Goal: Book appointment/travel/reservation

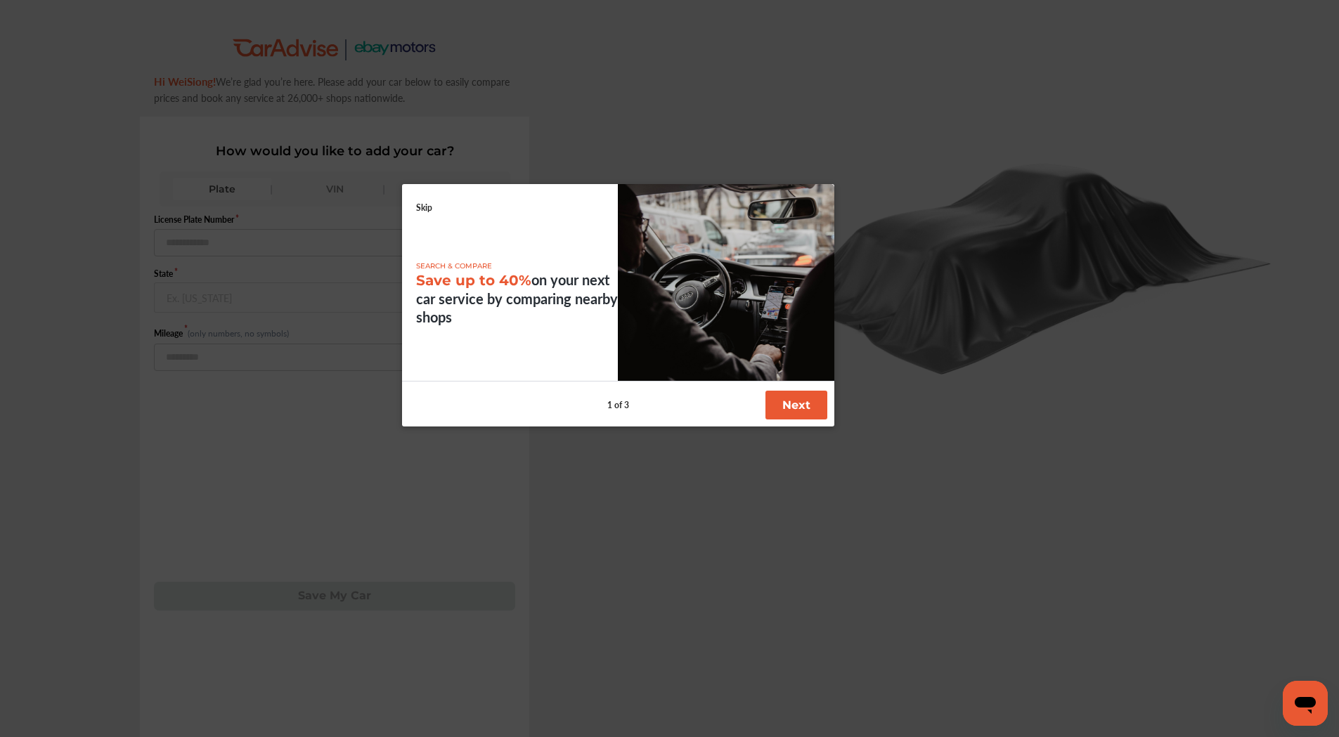
click at [777, 407] on button "Next" at bounding box center [796, 405] width 62 height 29
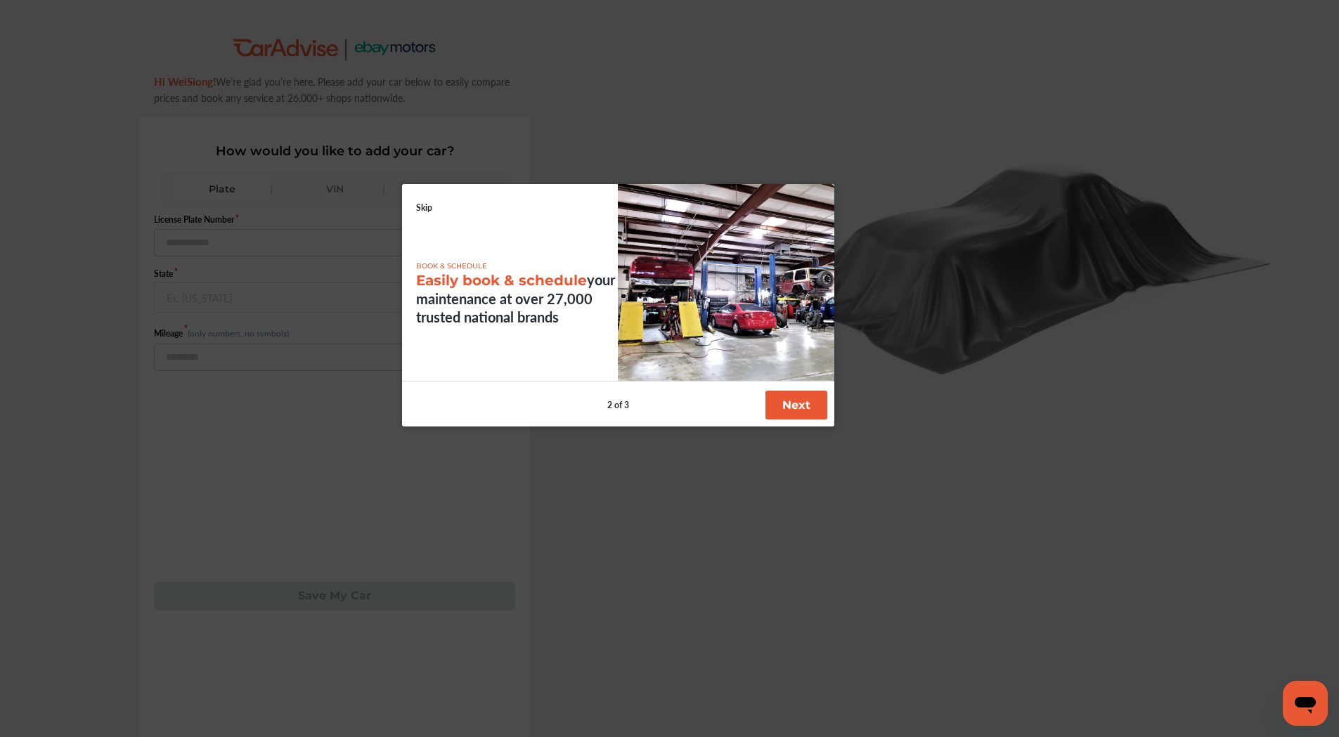
click at [799, 408] on button "Next" at bounding box center [796, 405] width 62 height 29
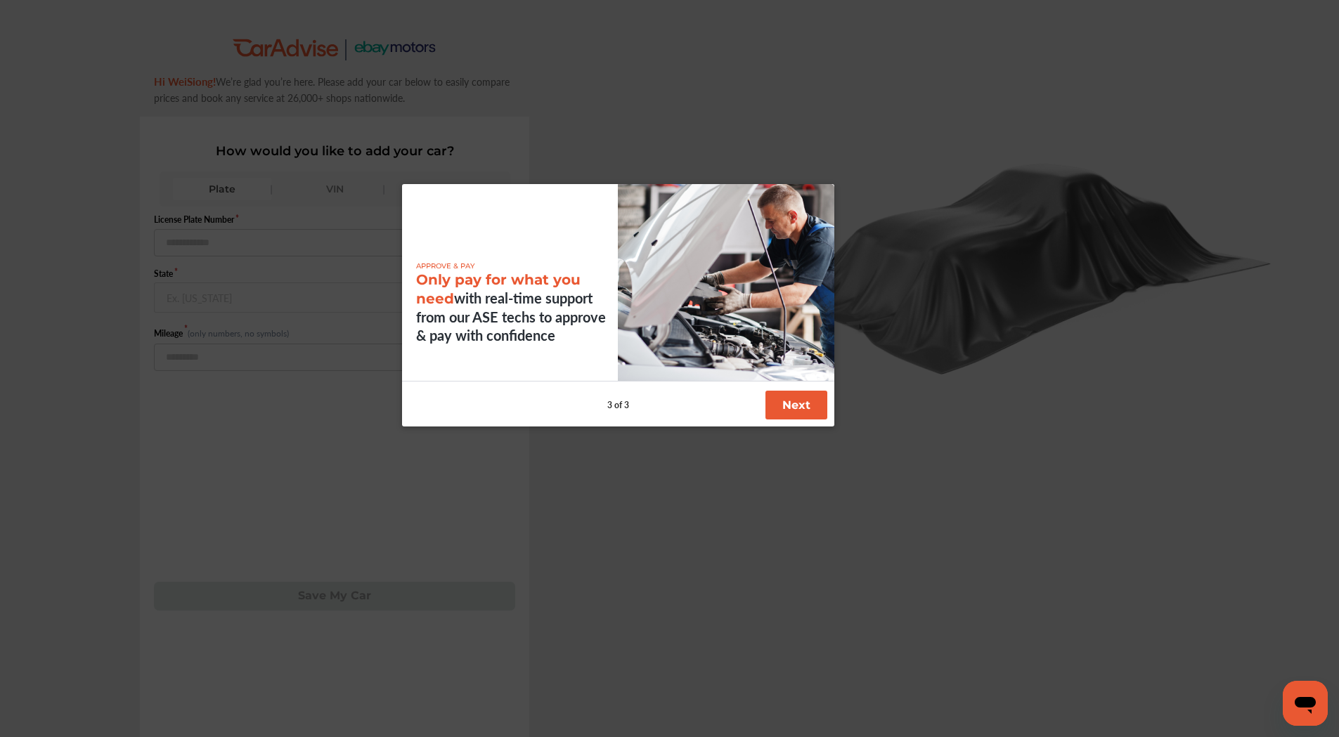
click at [797, 404] on button "Next" at bounding box center [796, 405] width 62 height 29
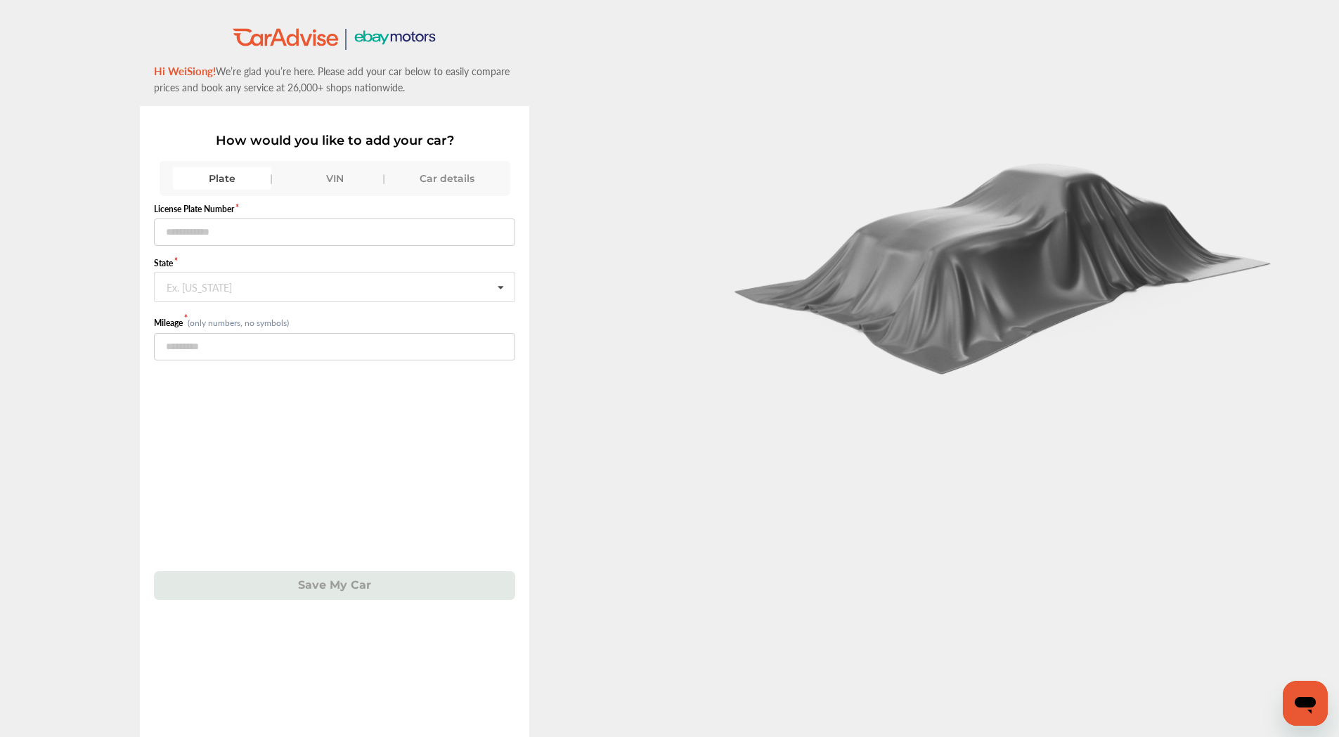
click at [394, 37] on icon at bounding box center [396, 38] width 11 height 8
click at [255, 235] on input "text" at bounding box center [334, 232] width 361 height 27
type input "*"
type input "*******"
click at [242, 281] on input "text" at bounding box center [335, 286] width 360 height 27
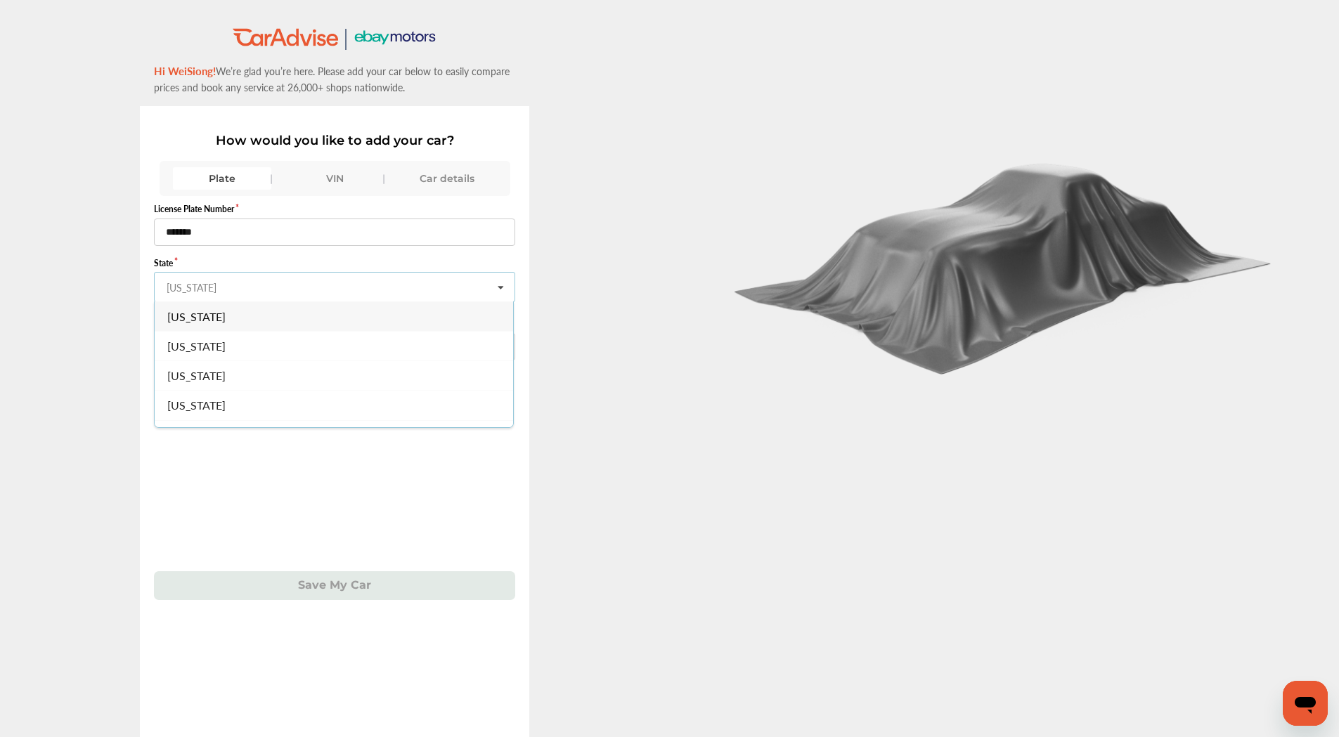
type input "**"
click at [210, 347] on span "California" at bounding box center [196, 346] width 58 height 16
click at [259, 348] on input "number" at bounding box center [334, 346] width 361 height 27
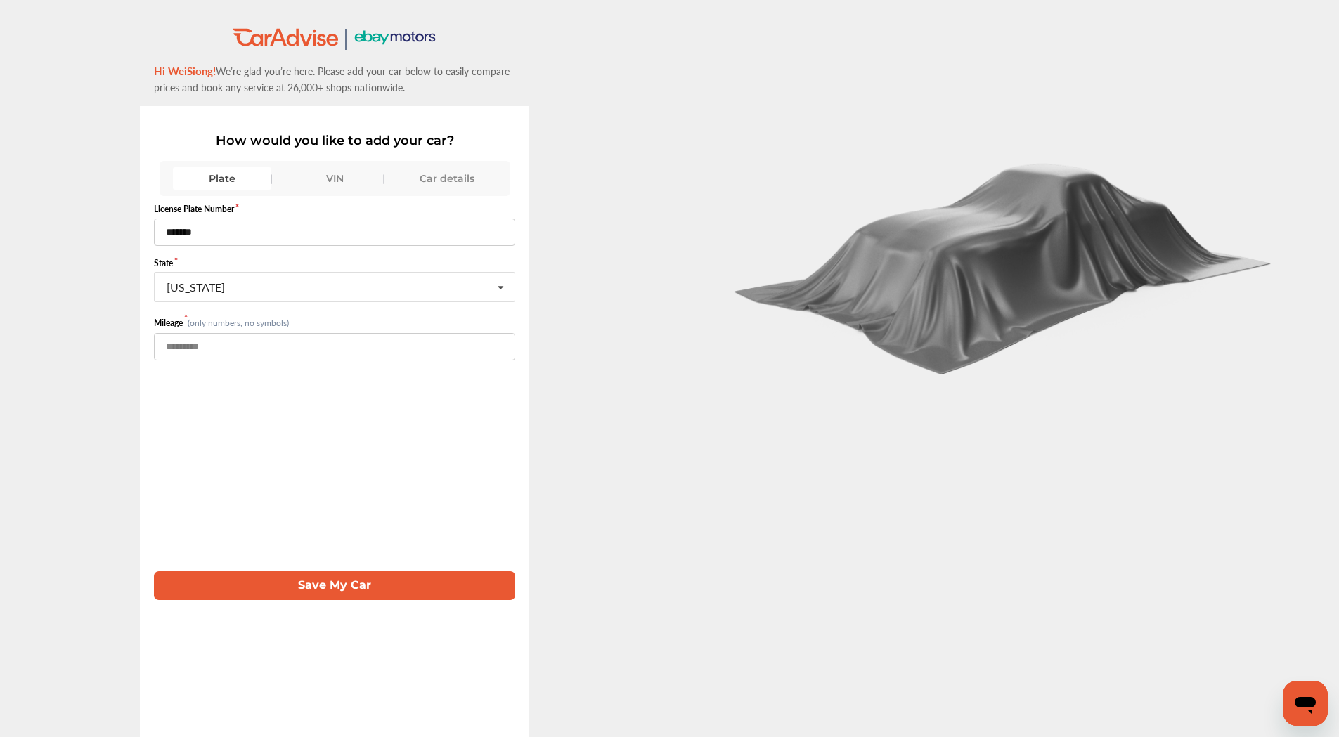
type input "******"
click at [335, 587] on button "Save My Car" at bounding box center [334, 585] width 361 height 29
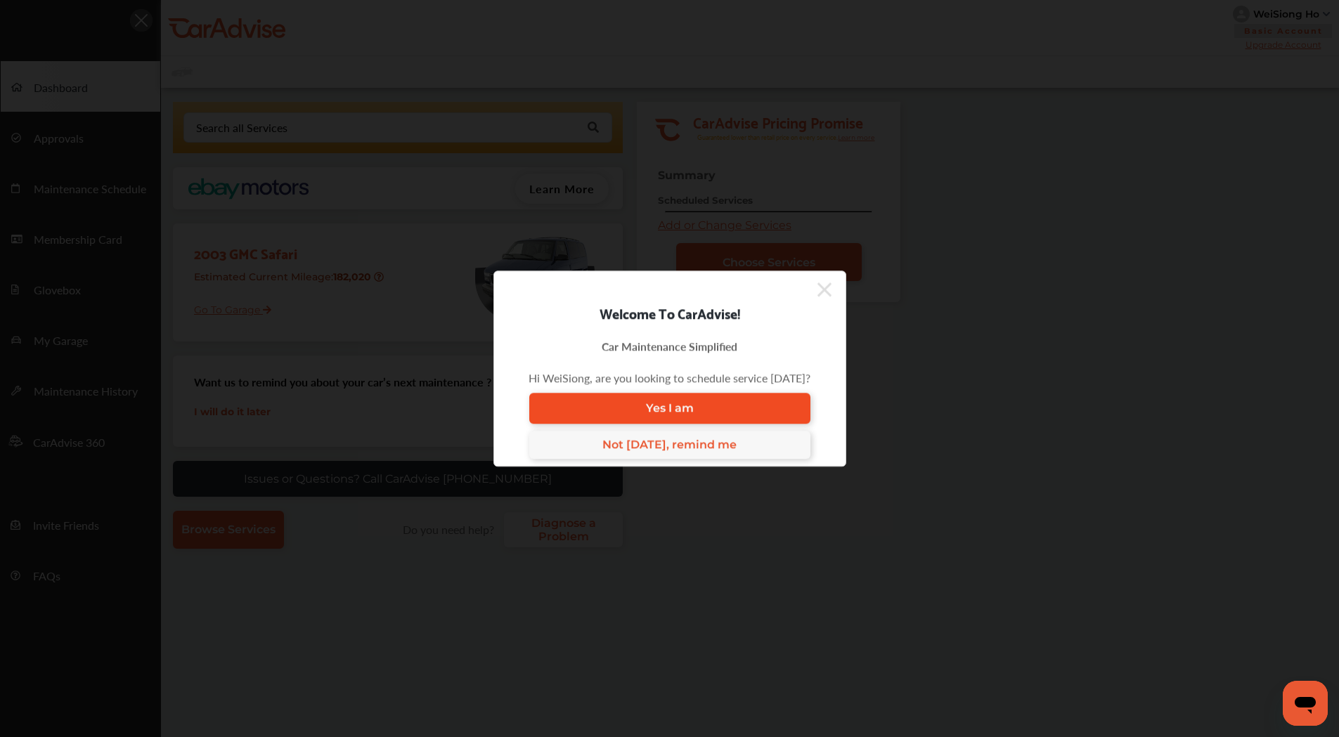
click at [685, 417] on link "Yes I am" at bounding box center [669, 408] width 281 height 31
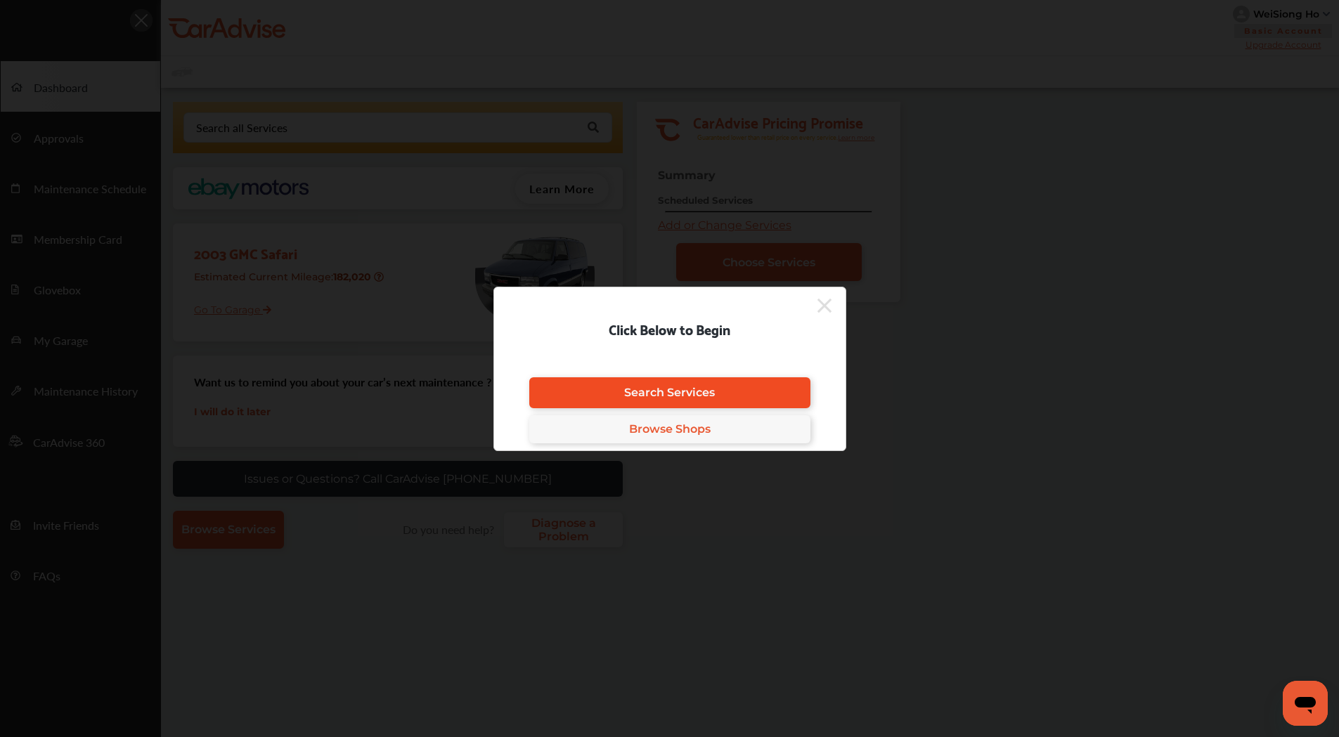
click at [677, 389] on span "Search Services" at bounding box center [669, 392] width 91 height 13
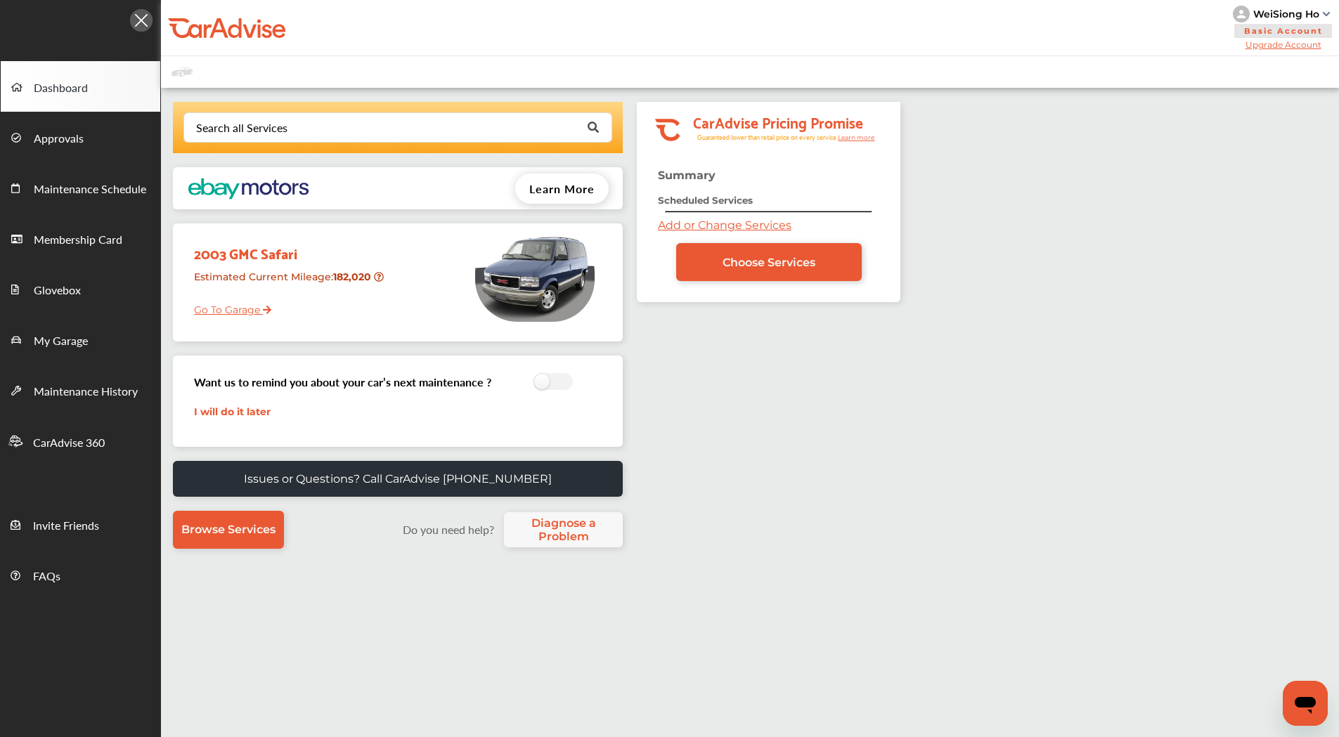
click at [564, 187] on span "Learn More" at bounding box center [561, 189] width 65 height 16
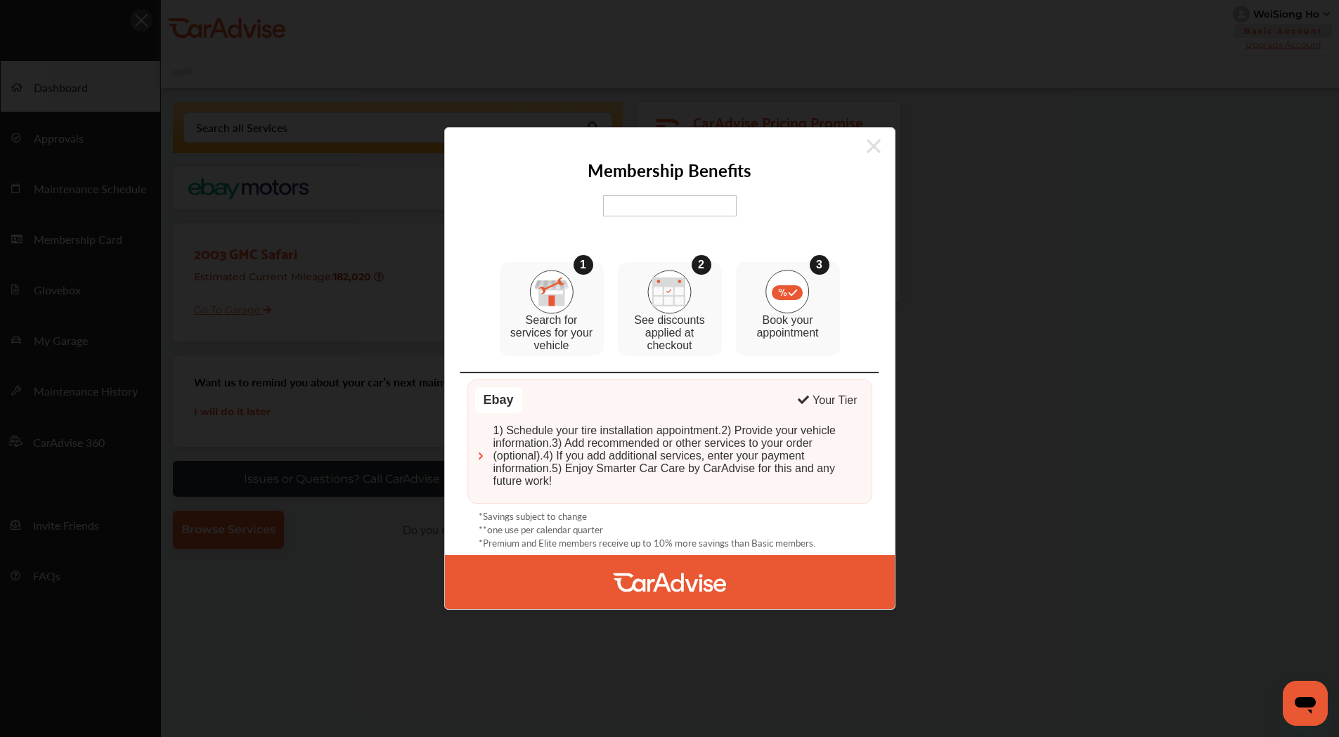
click at [624, 205] on img at bounding box center [670, 205] width 134 height 21
click at [561, 290] on img at bounding box center [551, 292] width 44 height 44
click at [840, 400] on div "Your Tier" at bounding box center [834, 400] width 44 height 13
click at [479, 454] on img at bounding box center [480, 455] width 11 height 11
click at [668, 205] on img at bounding box center [670, 205] width 134 height 21
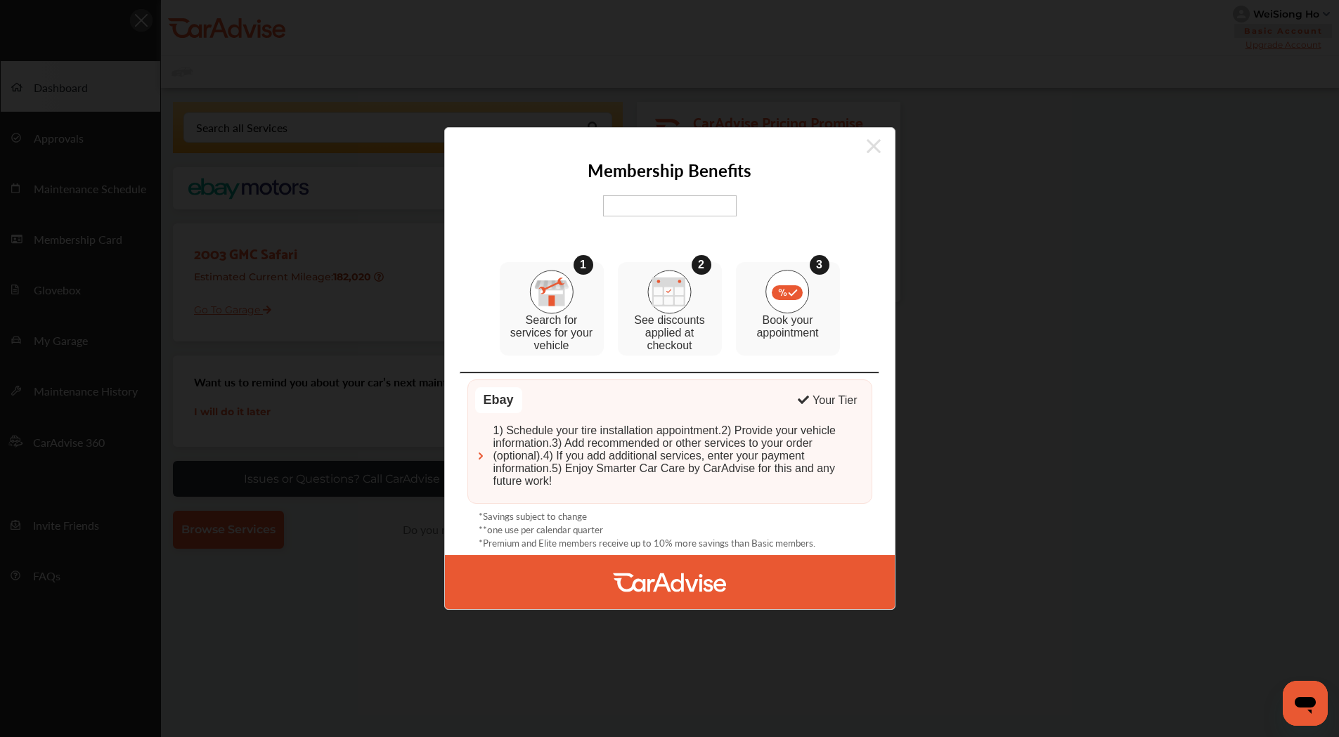
click at [878, 147] on icon at bounding box center [874, 146] width 14 height 22
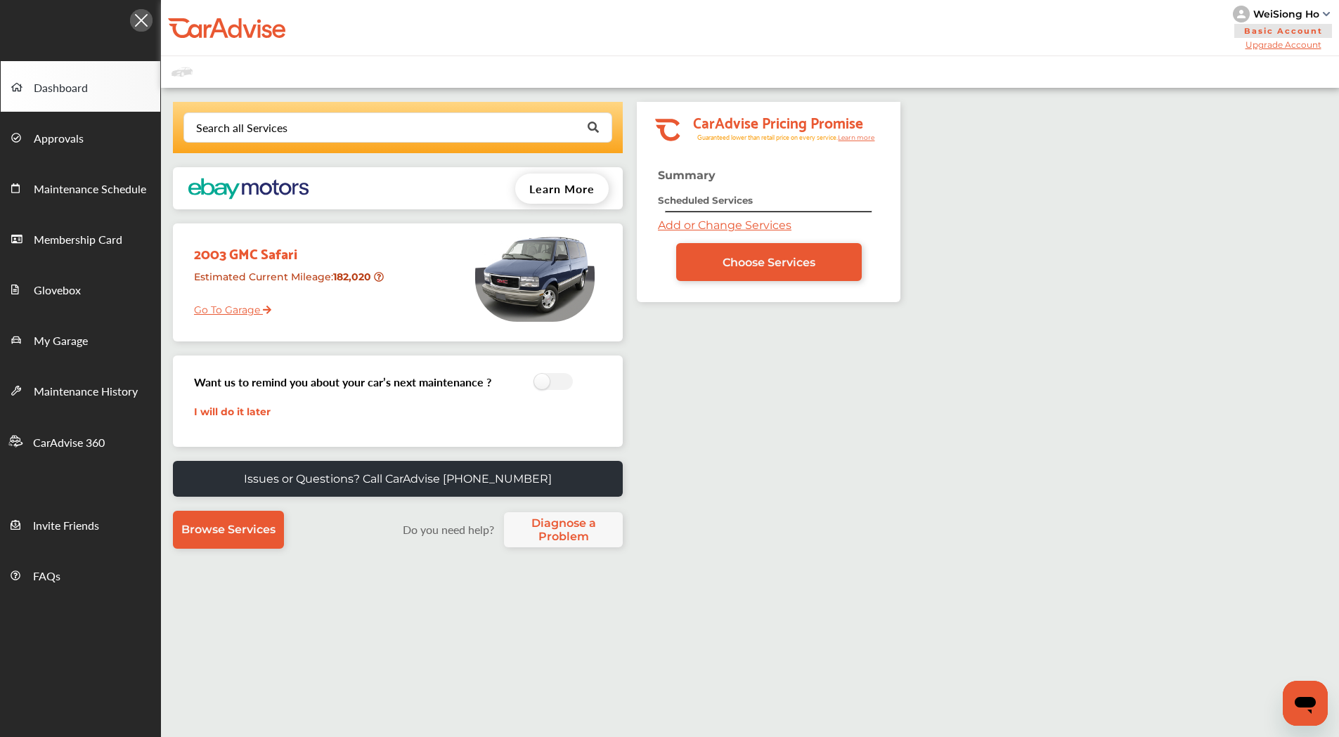
click at [751, 122] on tspan "CarAdvise Pricing Promise" at bounding box center [778, 121] width 170 height 25
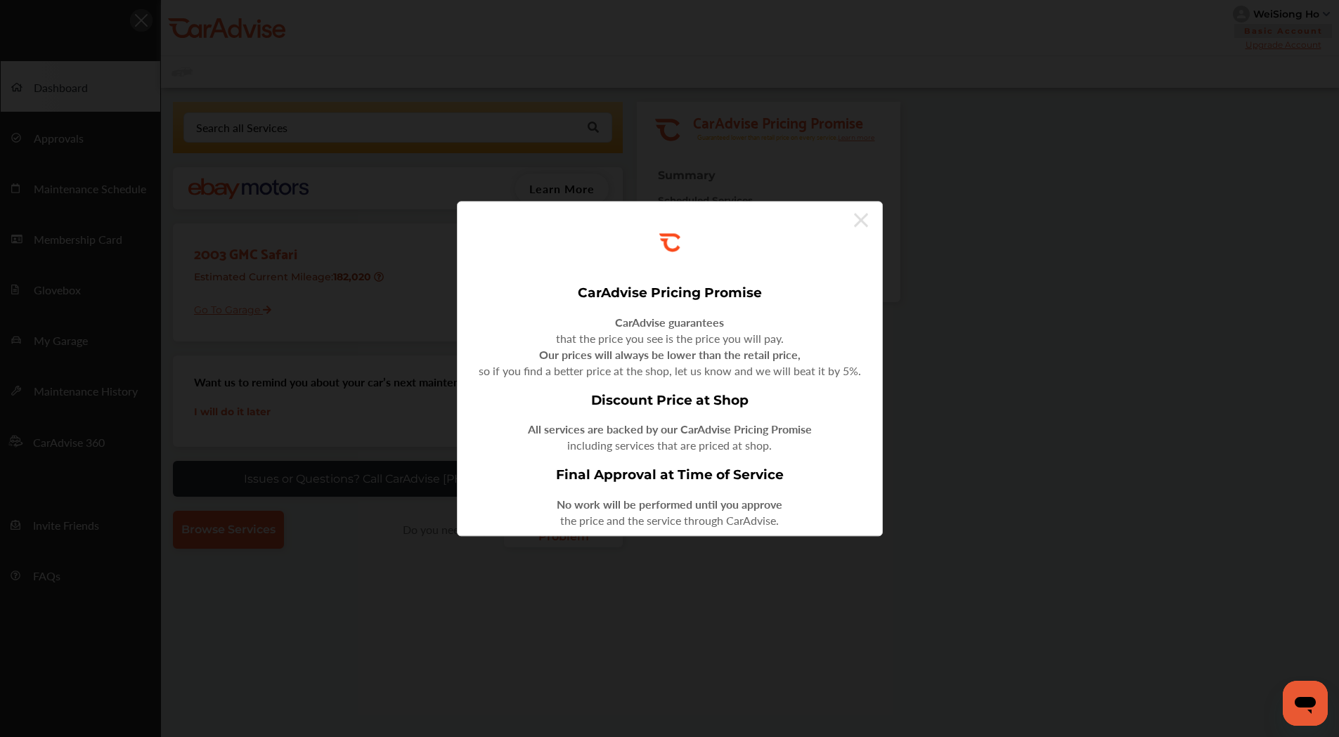
click at [1034, 299] on div ".st0{fill:#FA4A1C;} CarAdvise Pricing Promise CarAdvise guarantees that the pri…" at bounding box center [669, 368] width 1339 height 737
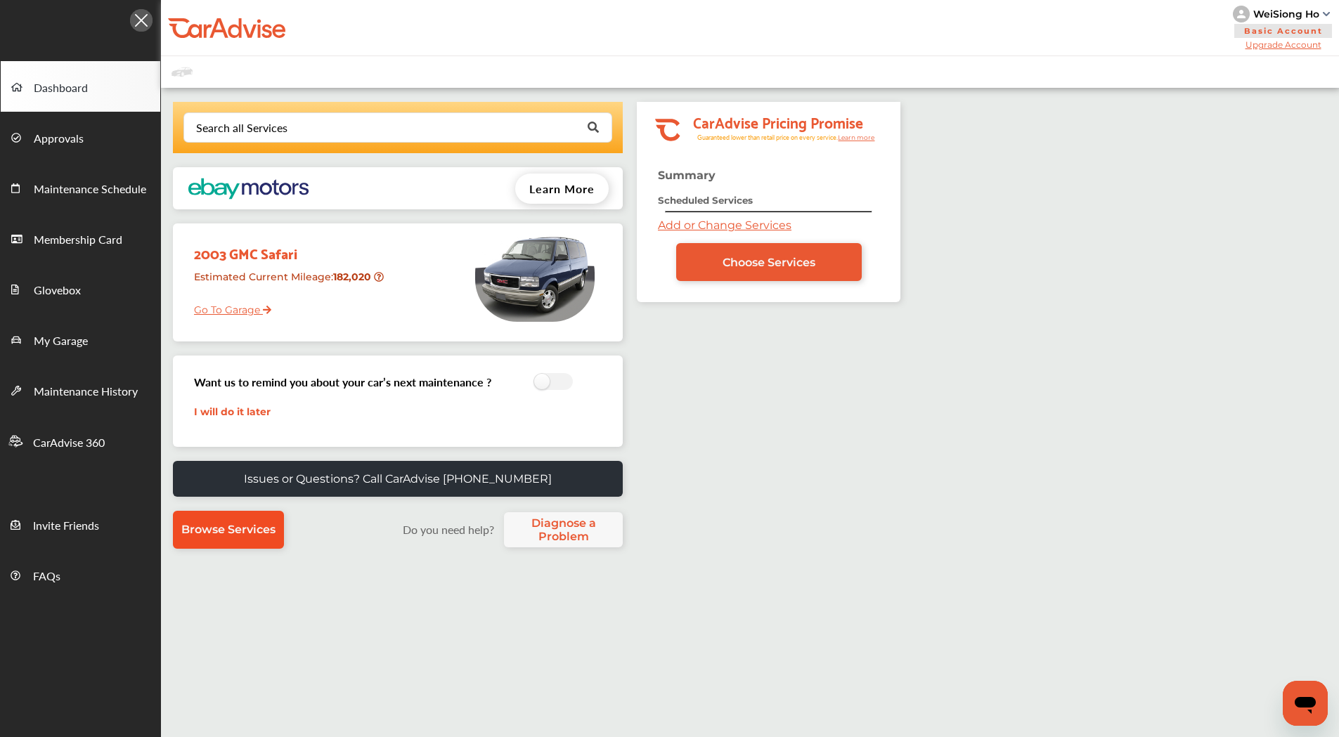
click at [230, 530] on span "Browse Services" at bounding box center [228, 529] width 94 height 13
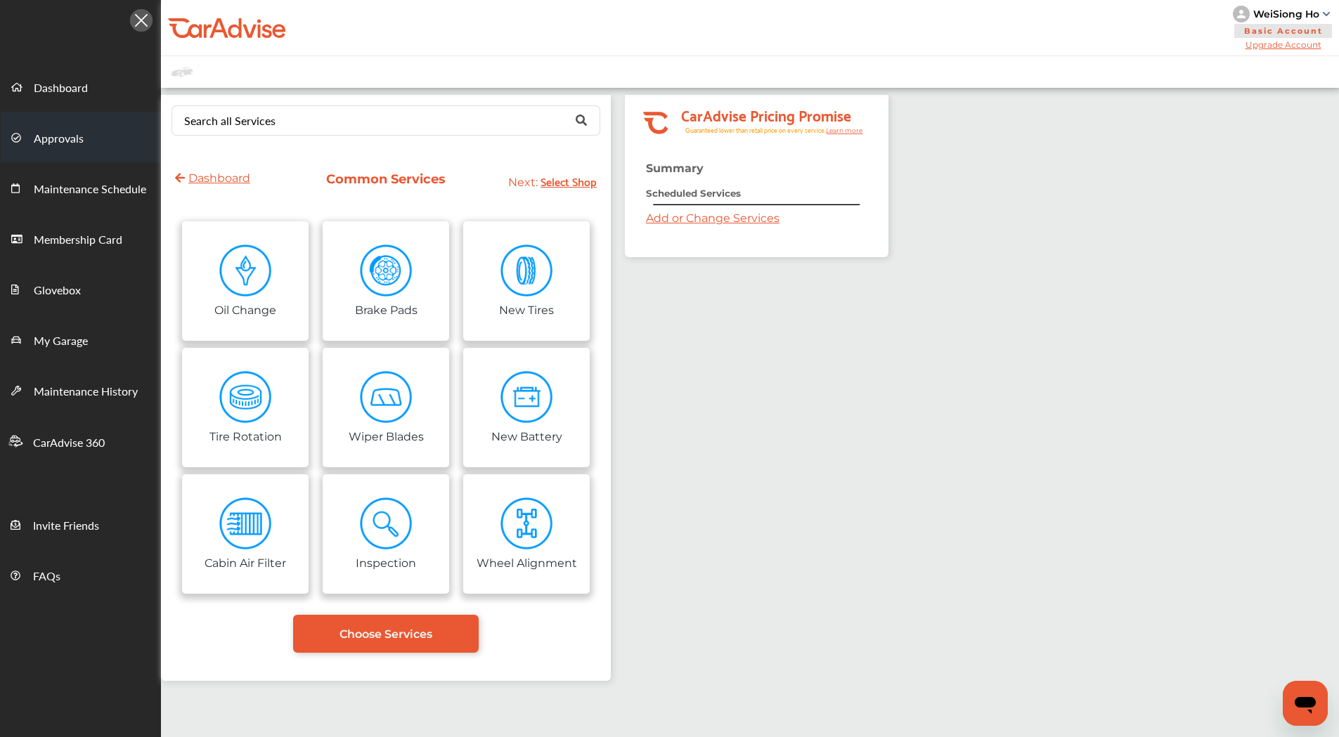
click at [63, 134] on span "Approvals" at bounding box center [59, 139] width 50 height 18
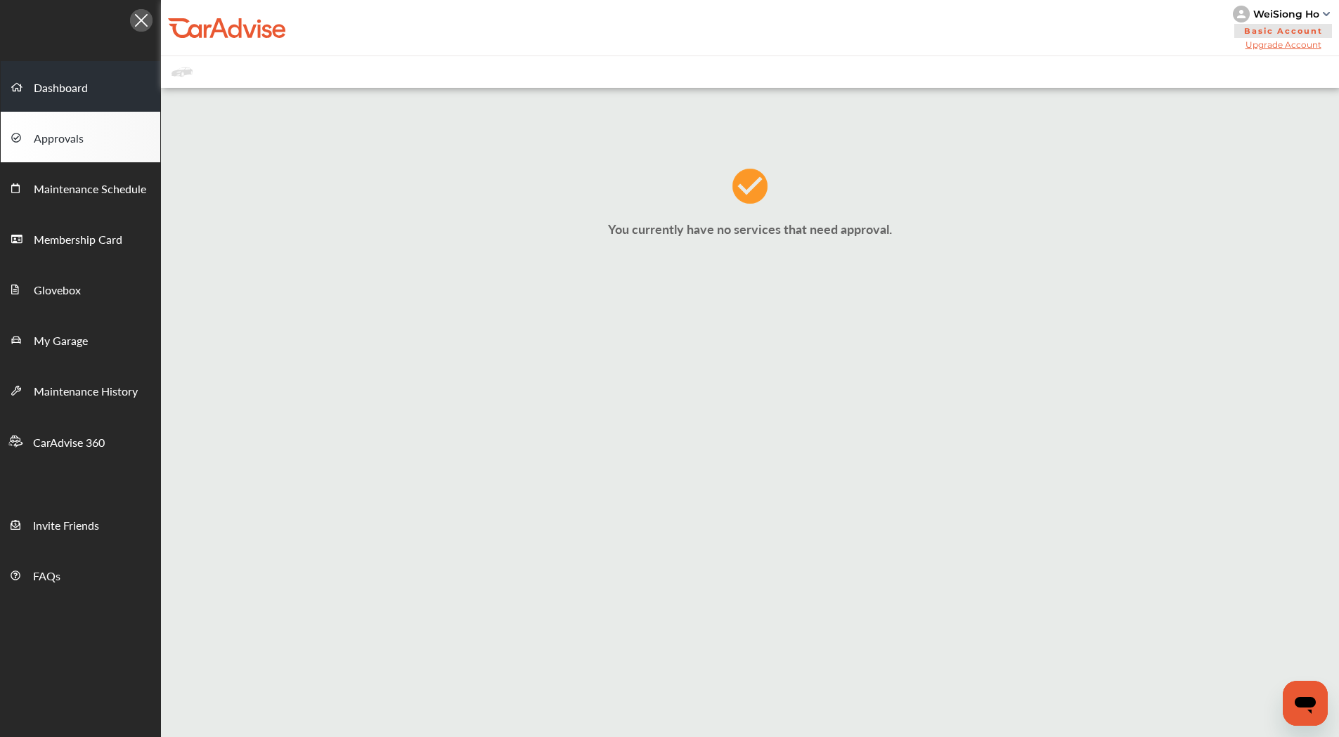
click at [61, 82] on span "Dashboard" at bounding box center [61, 88] width 54 height 18
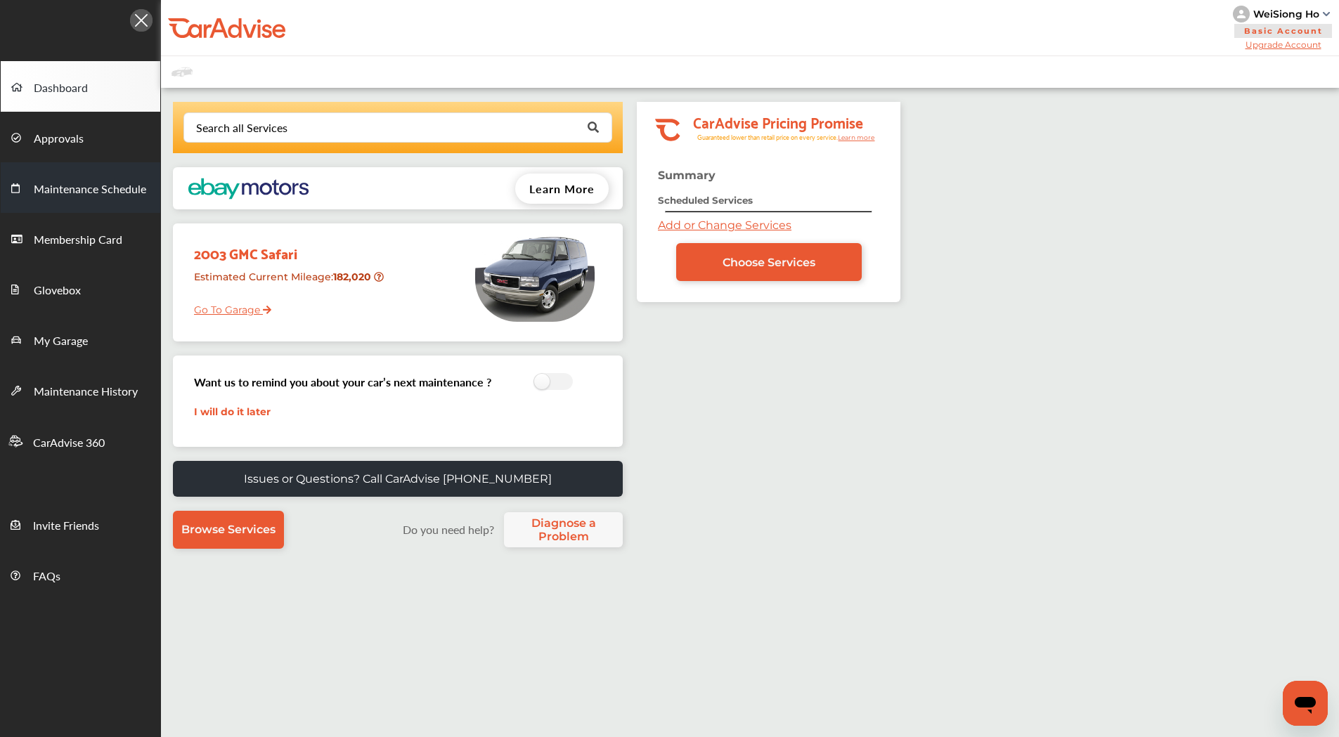
click at [74, 193] on span "Maintenance Schedule" at bounding box center [90, 190] width 112 height 18
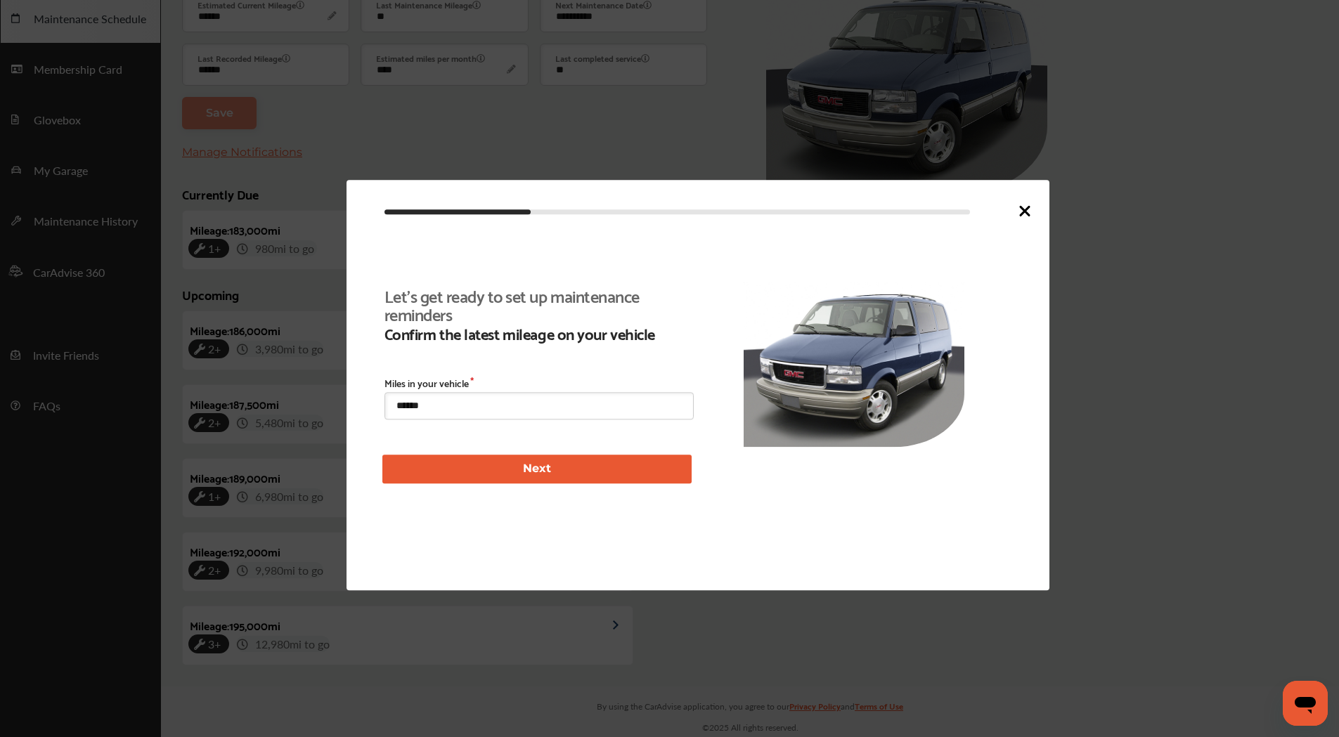
scroll to position [325, 0]
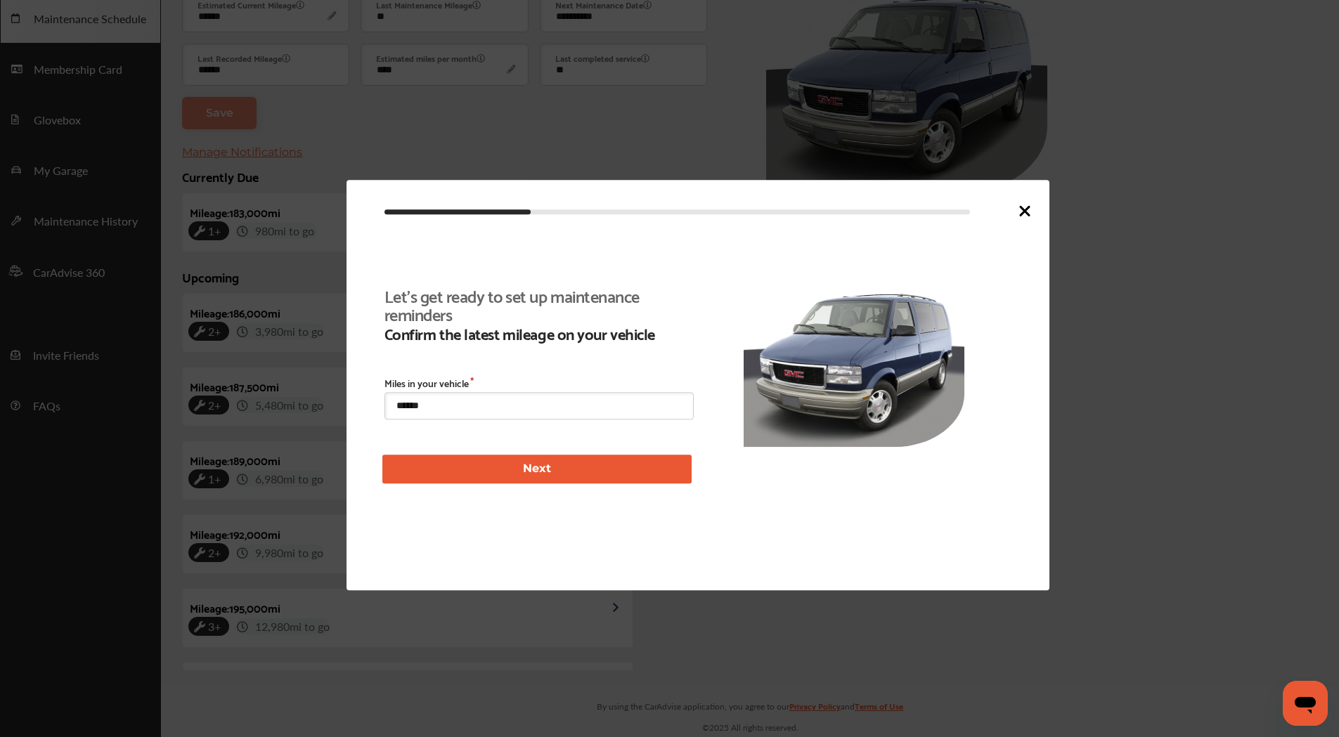
click at [1023, 211] on icon at bounding box center [1024, 211] width 8 height 8
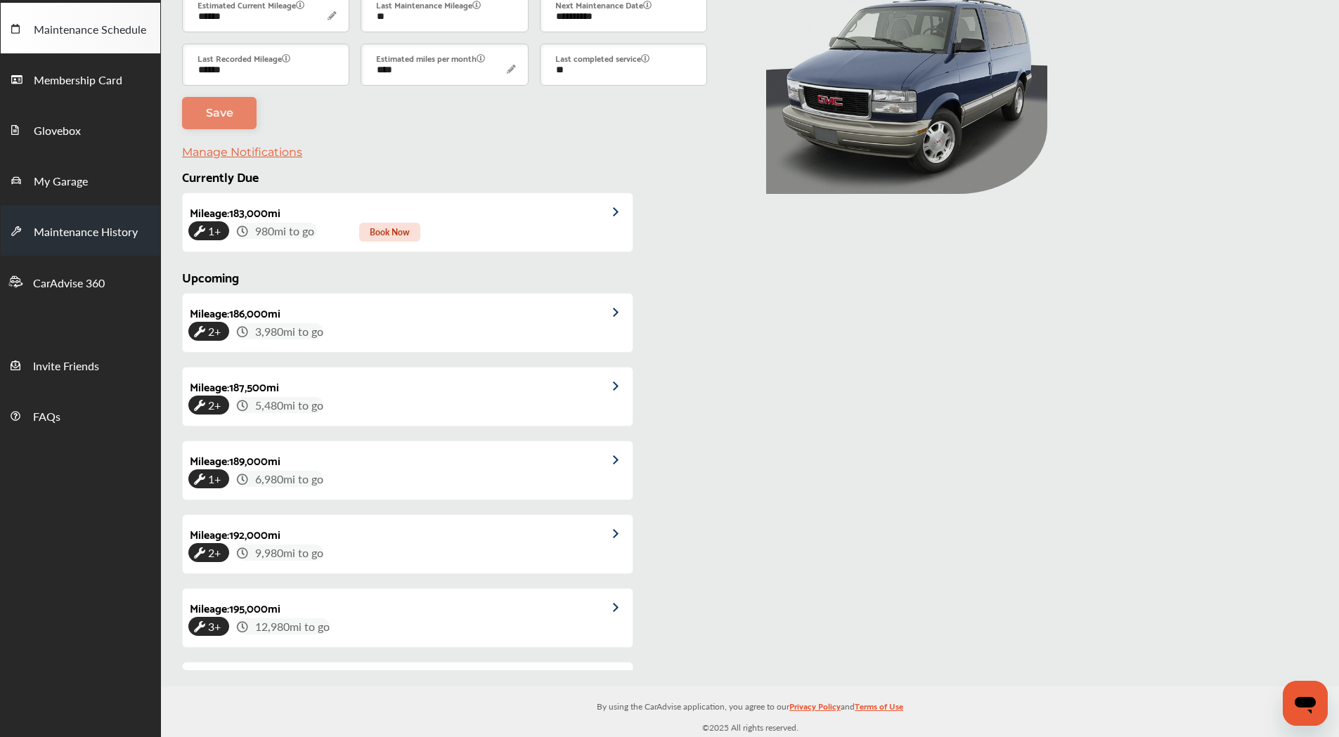
click at [97, 231] on span "Maintenance History" at bounding box center [86, 232] width 104 height 18
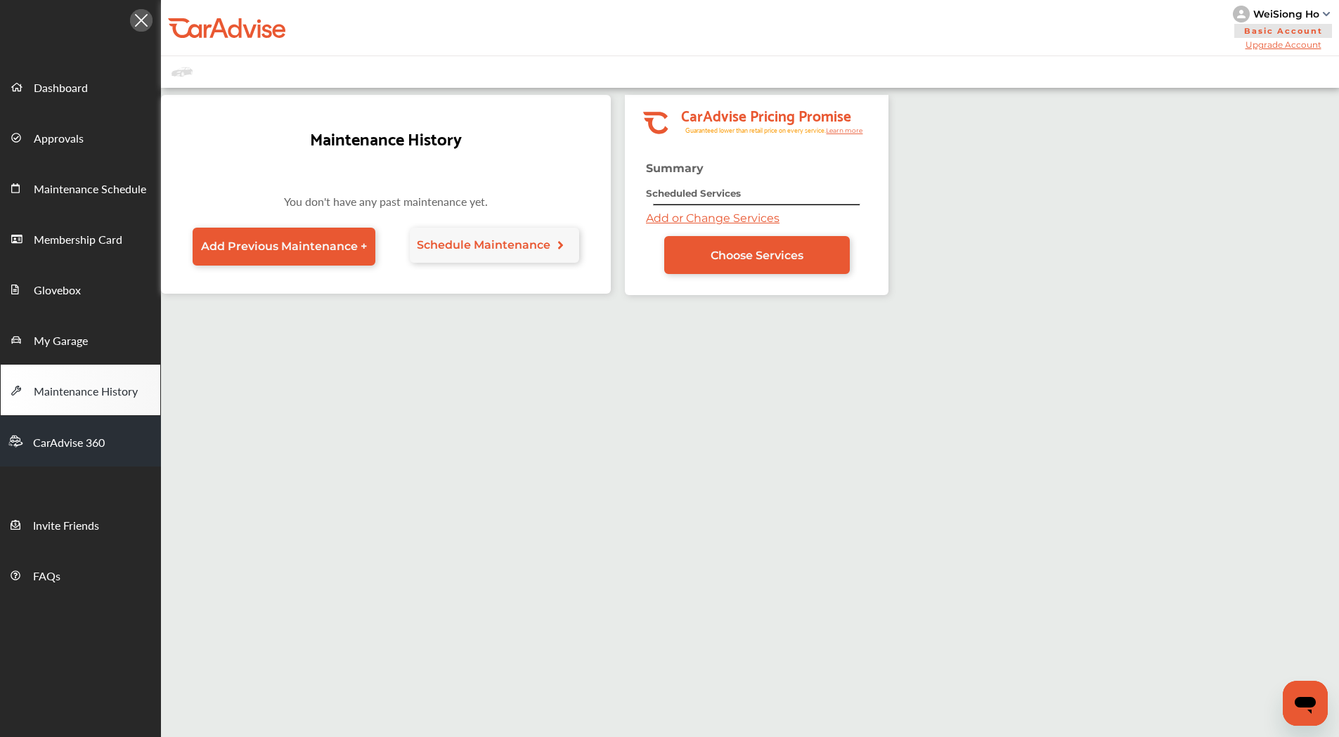
click at [70, 441] on span "CarAdvise 360" at bounding box center [69, 443] width 72 height 18
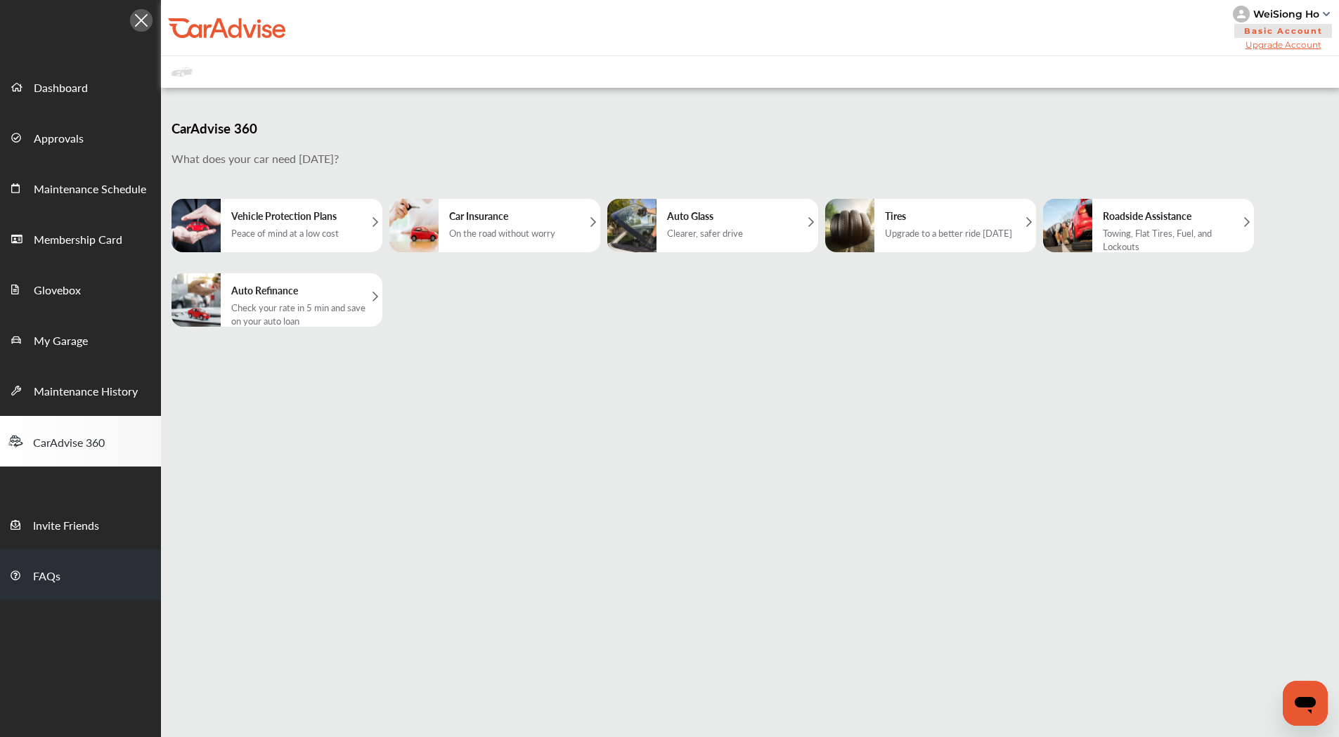
click at [48, 577] on span "FAQs" at bounding box center [46, 577] width 27 height 18
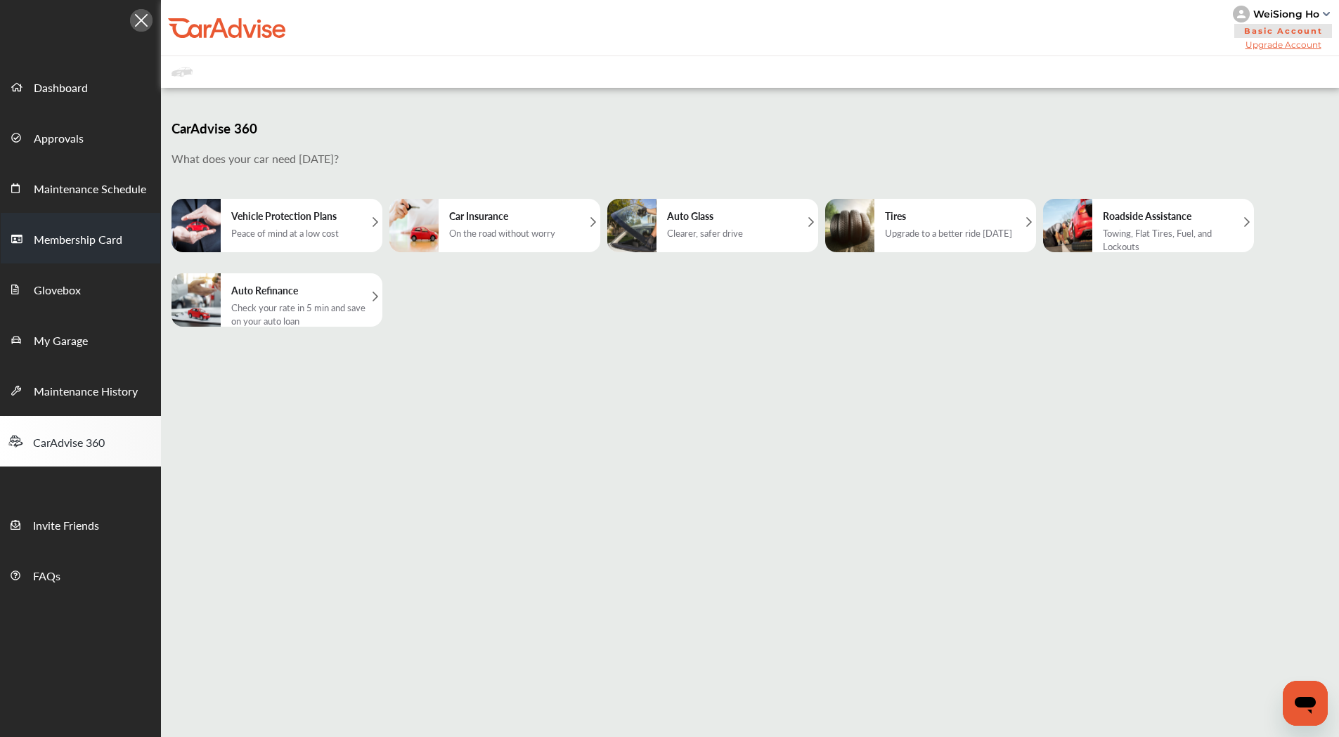
click at [79, 243] on span "Membership Card" at bounding box center [78, 240] width 89 height 18
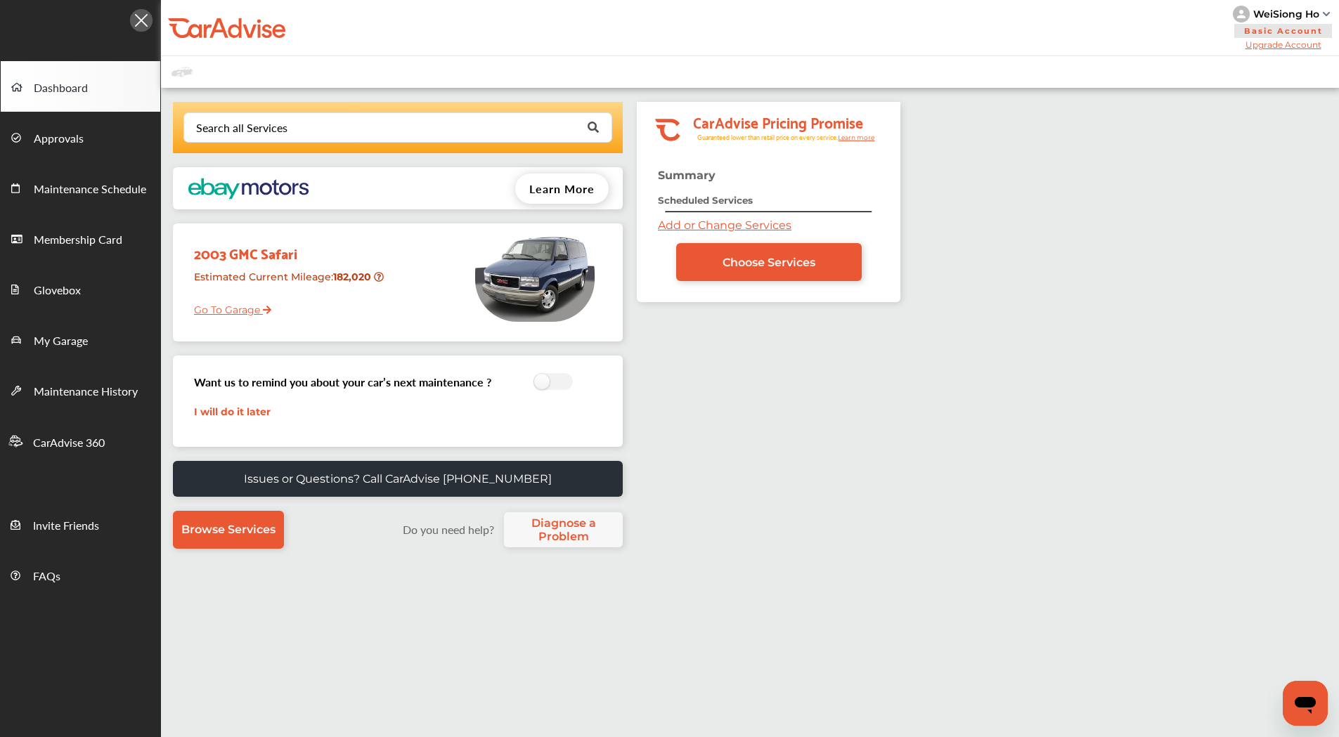
click at [557, 195] on span "Learn More" at bounding box center [561, 189] width 65 height 16
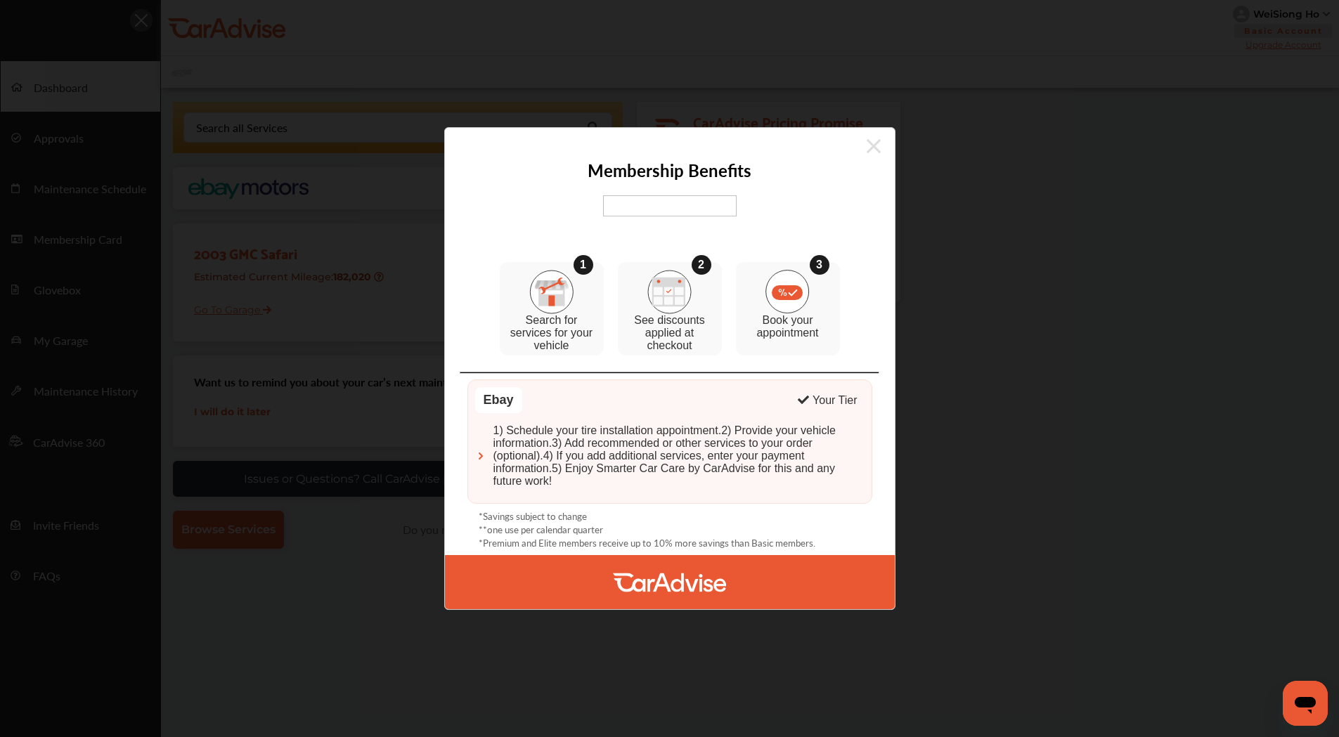
click at [550, 303] on img at bounding box center [551, 292] width 44 height 44
click at [667, 296] on img at bounding box center [669, 292] width 44 height 44
click at [791, 301] on img at bounding box center [787, 292] width 44 height 44
click at [704, 264] on div "2" at bounding box center [702, 265] width 20 height 20
click at [640, 205] on img at bounding box center [670, 205] width 134 height 21
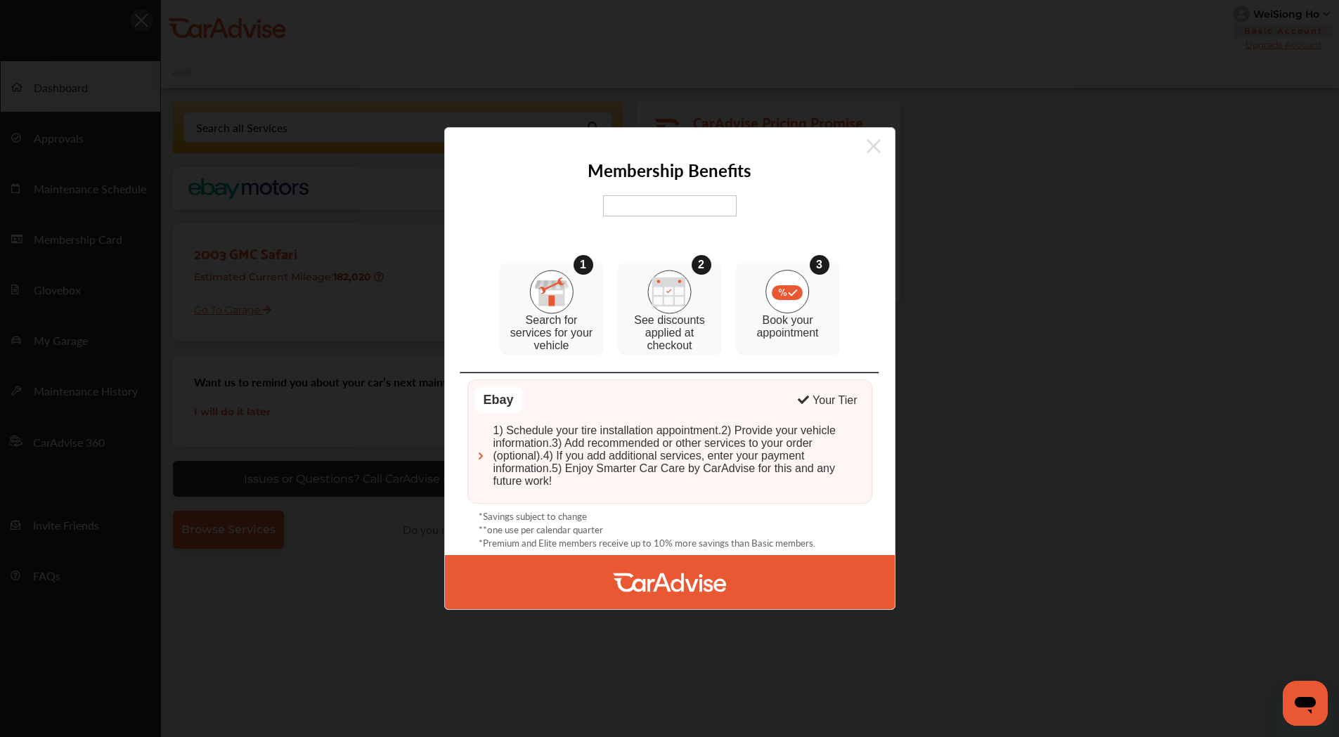
click at [478, 454] on img at bounding box center [480, 455] width 11 height 11
click at [826, 402] on div "Your Tier" at bounding box center [834, 400] width 44 height 13
click at [493, 396] on div "Ebay" at bounding box center [498, 400] width 47 height 26
click at [623, 585] on img at bounding box center [669, 582] width 113 height 54
click at [713, 484] on span "1) Schedule your tire installation appointment.2) Provide your vehicle informat…" at bounding box center [678, 455] width 371 height 63
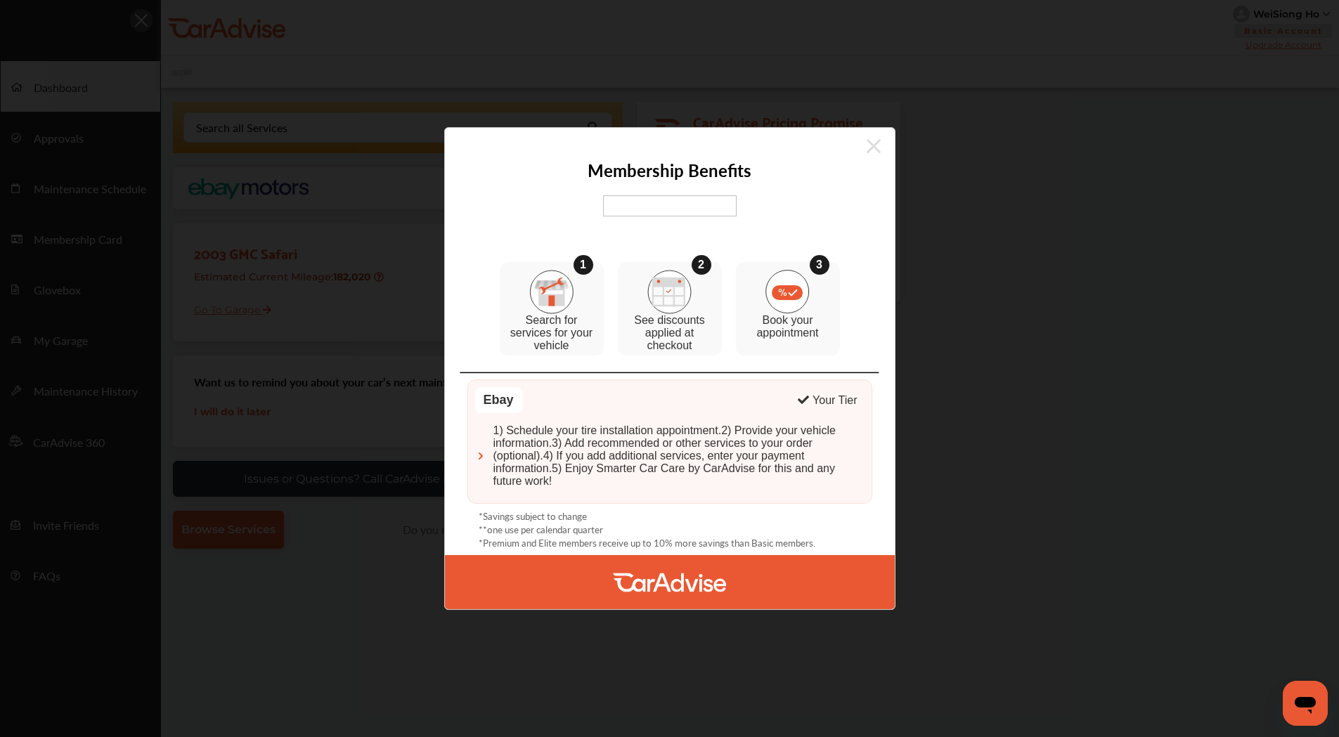
click at [785, 447] on span "1) Schedule your tire installation appointment.2) Provide your vehicle informat…" at bounding box center [678, 455] width 371 height 63
click at [873, 152] on icon at bounding box center [874, 146] width 14 height 22
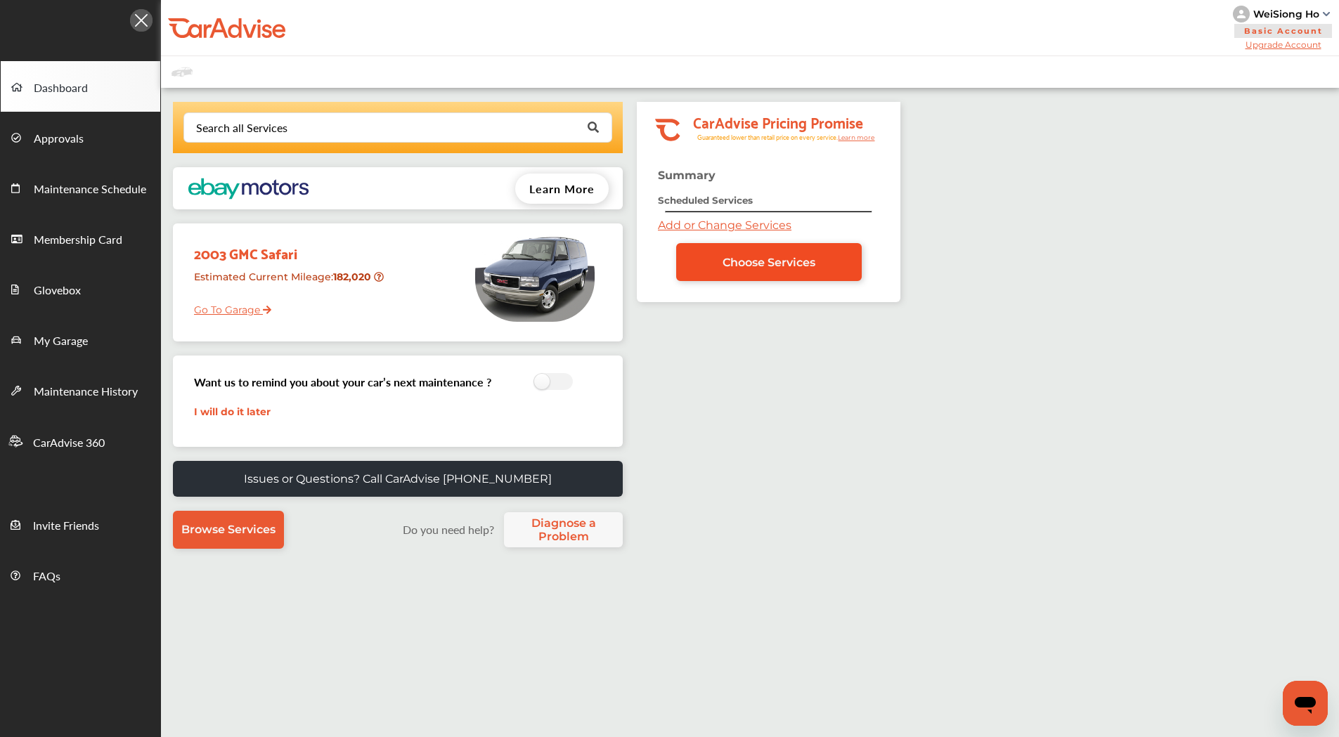
click at [777, 264] on span "Choose Services" at bounding box center [768, 262] width 93 height 13
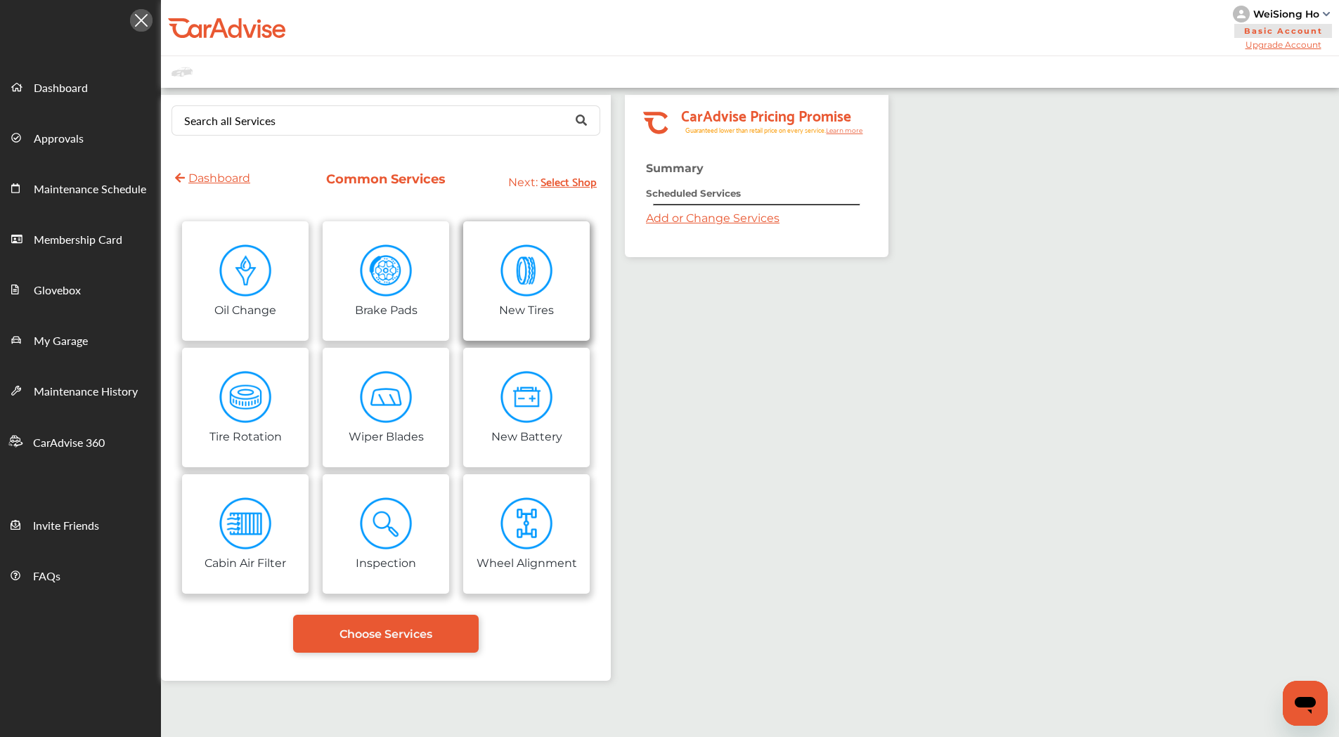
click at [532, 283] on img at bounding box center [526, 271] width 53 height 53
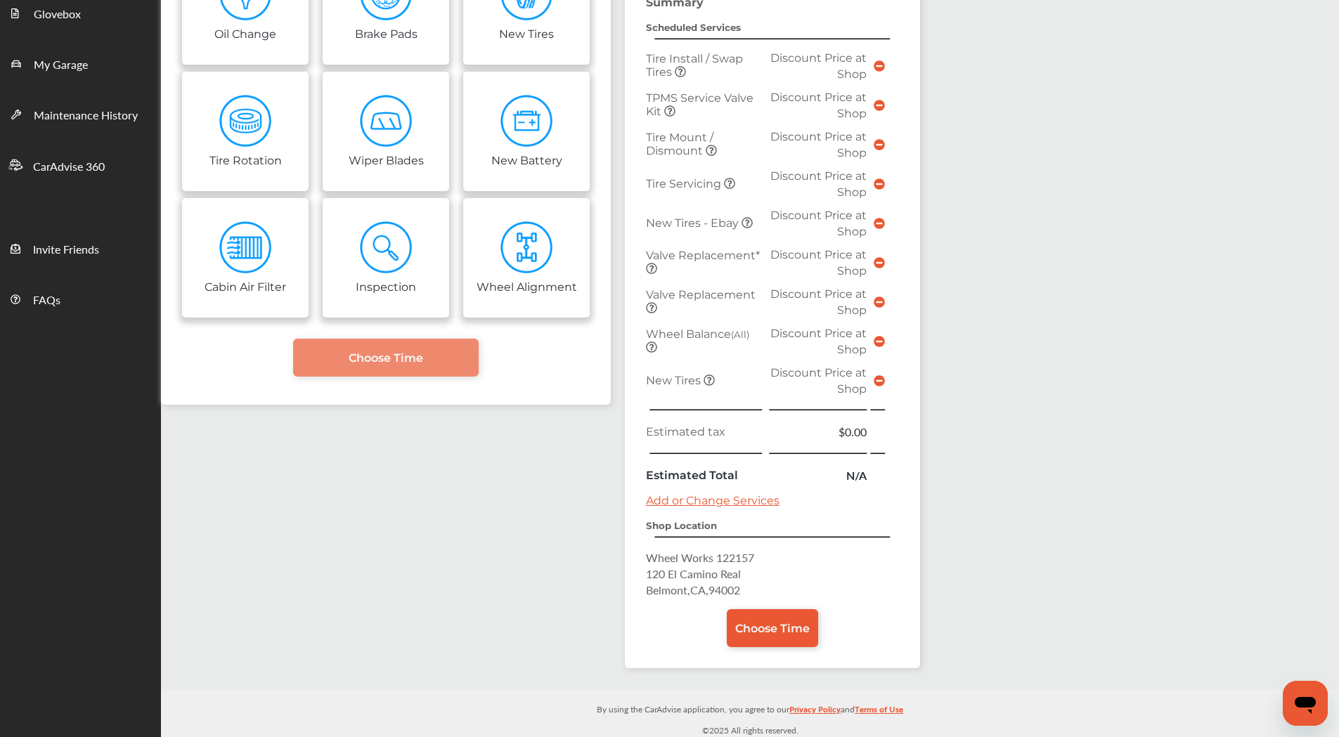
scroll to position [279, 0]
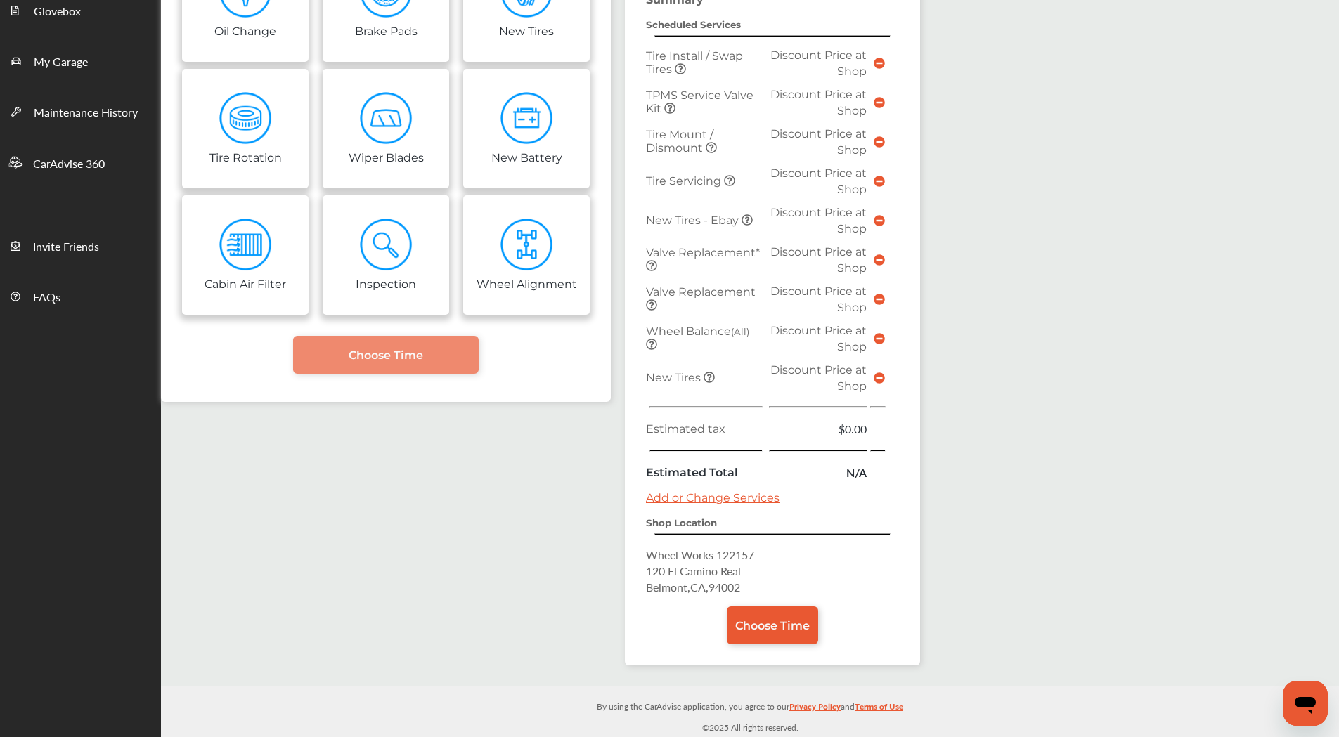
click at [694, 499] on link "Add or Change Services" at bounding box center [713, 497] width 134 height 13
click at [653, 497] on link "Add or Change Services" at bounding box center [713, 497] width 134 height 13
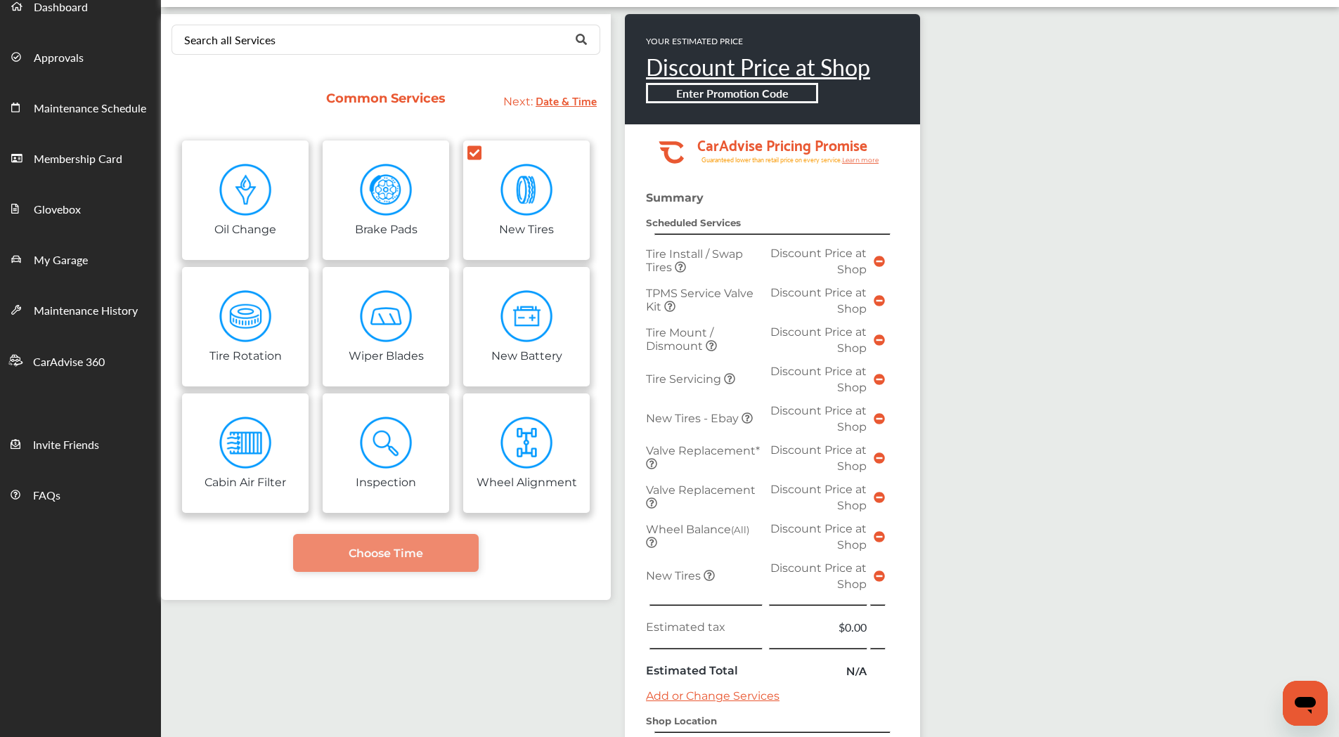
scroll to position [0, 0]
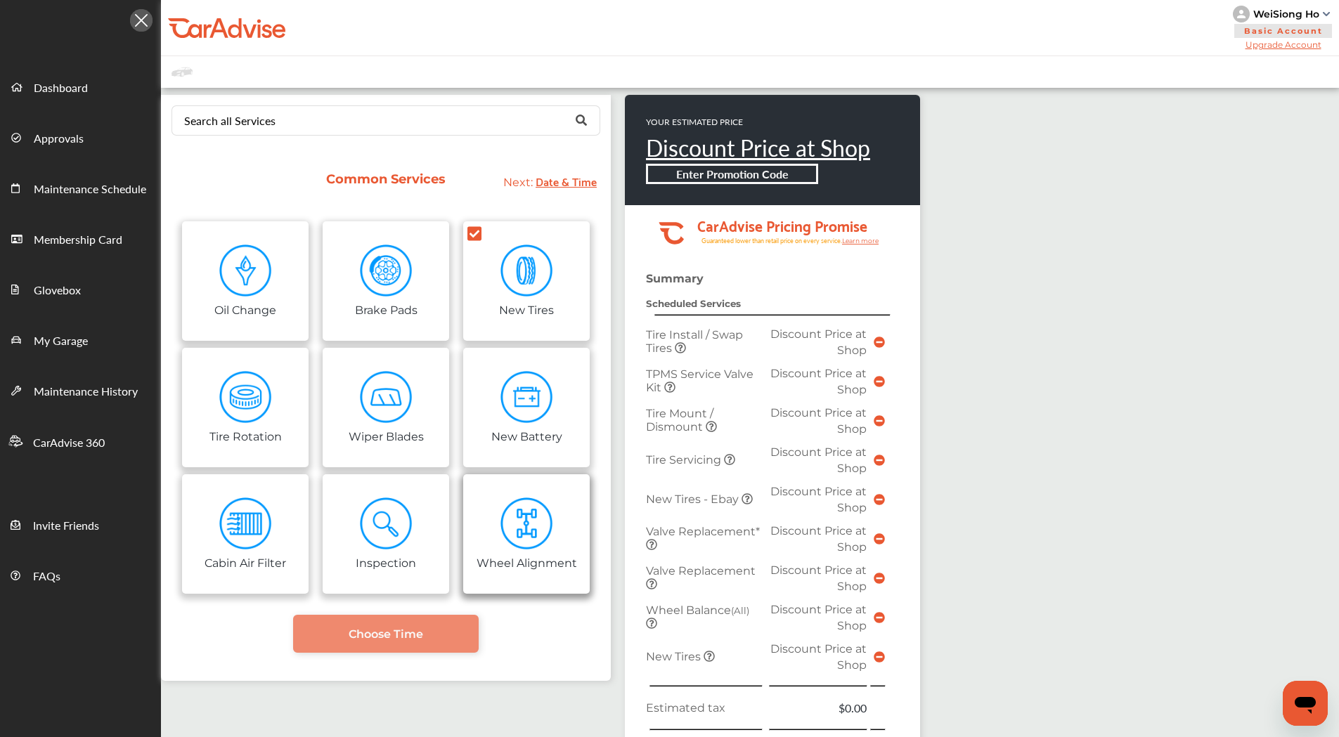
click at [528, 531] on img at bounding box center [526, 524] width 53 height 53
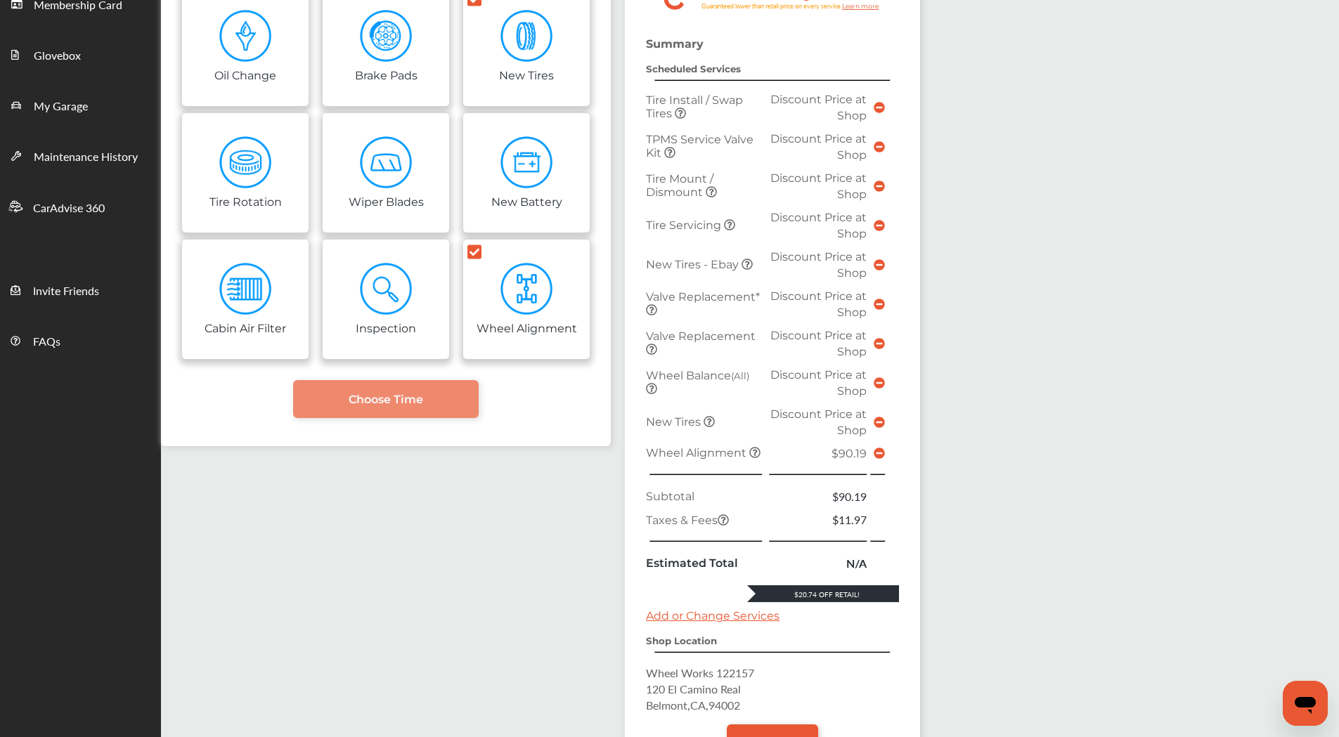
scroll to position [281, 0]
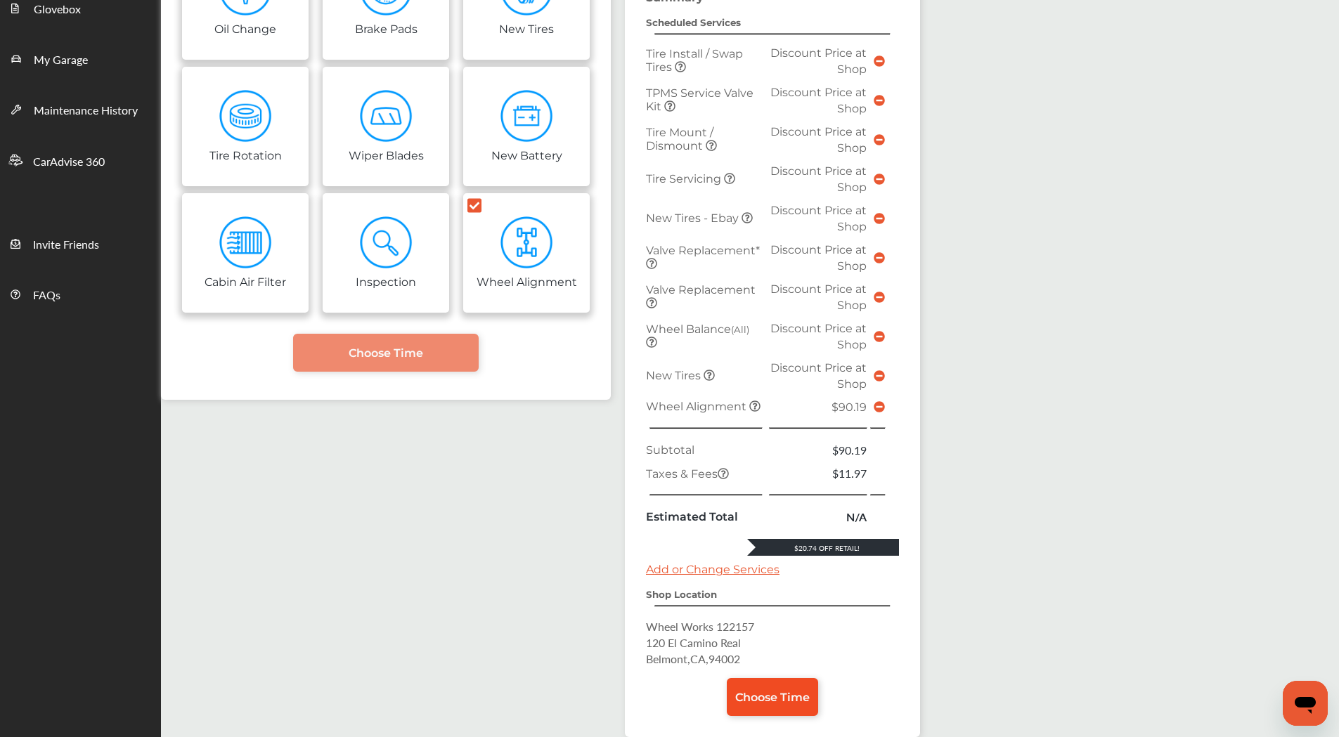
click at [793, 693] on span "Choose Time" at bounding box center [772, 697] width 74 height 13
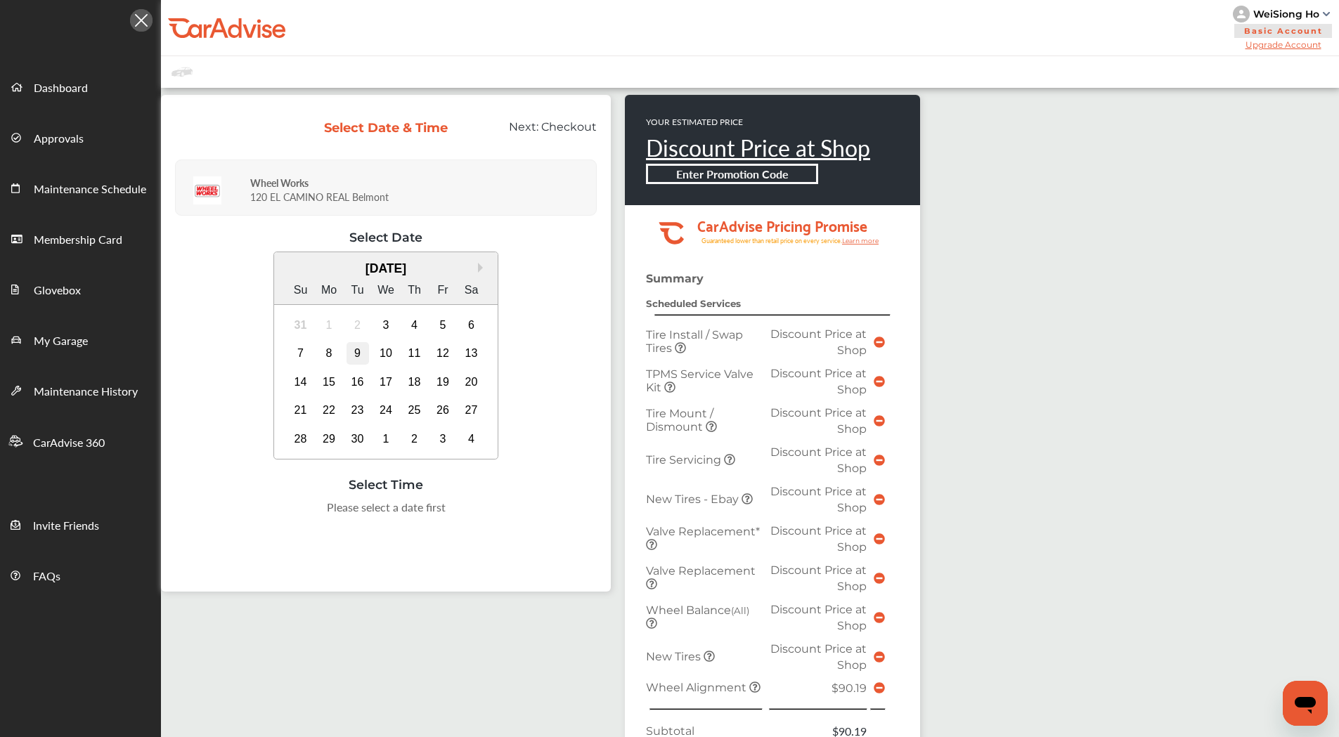
click at [355, 352] on div "9" at bounding box center [357, 353] width 22 height 22
click at [239, 506] on div "8:00 AM" at bounding box center [245, 511] width 66 height 25
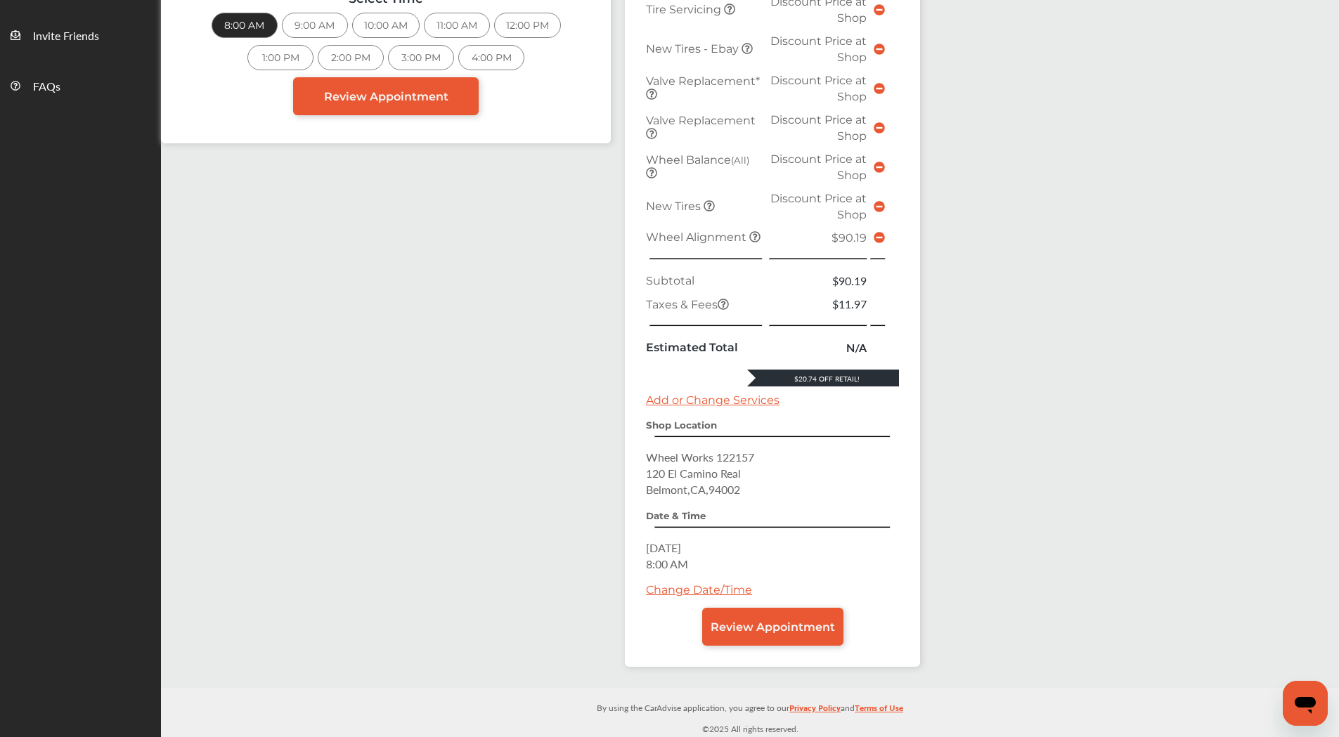
scroll to position [491, 0]
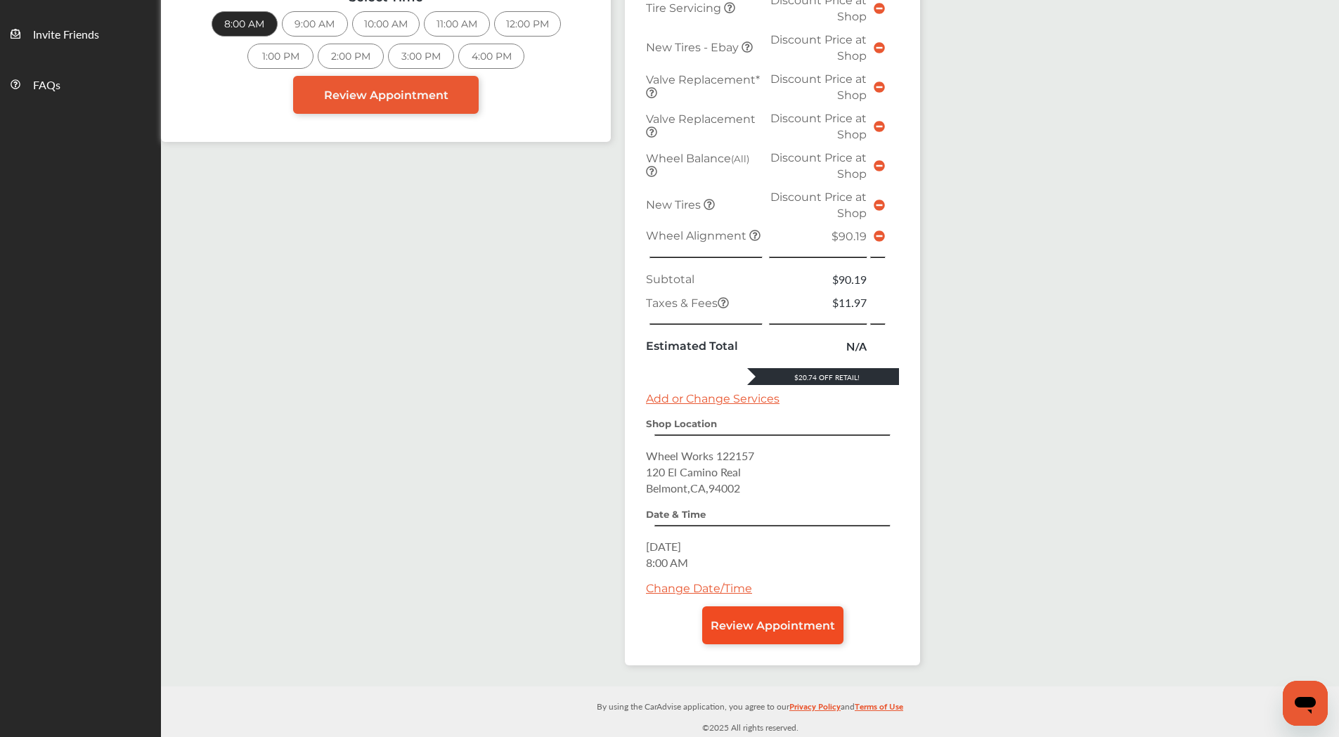
click at [784, 619] on span "Review Appointment" at bounding box center [773, 625] width 124 height 13
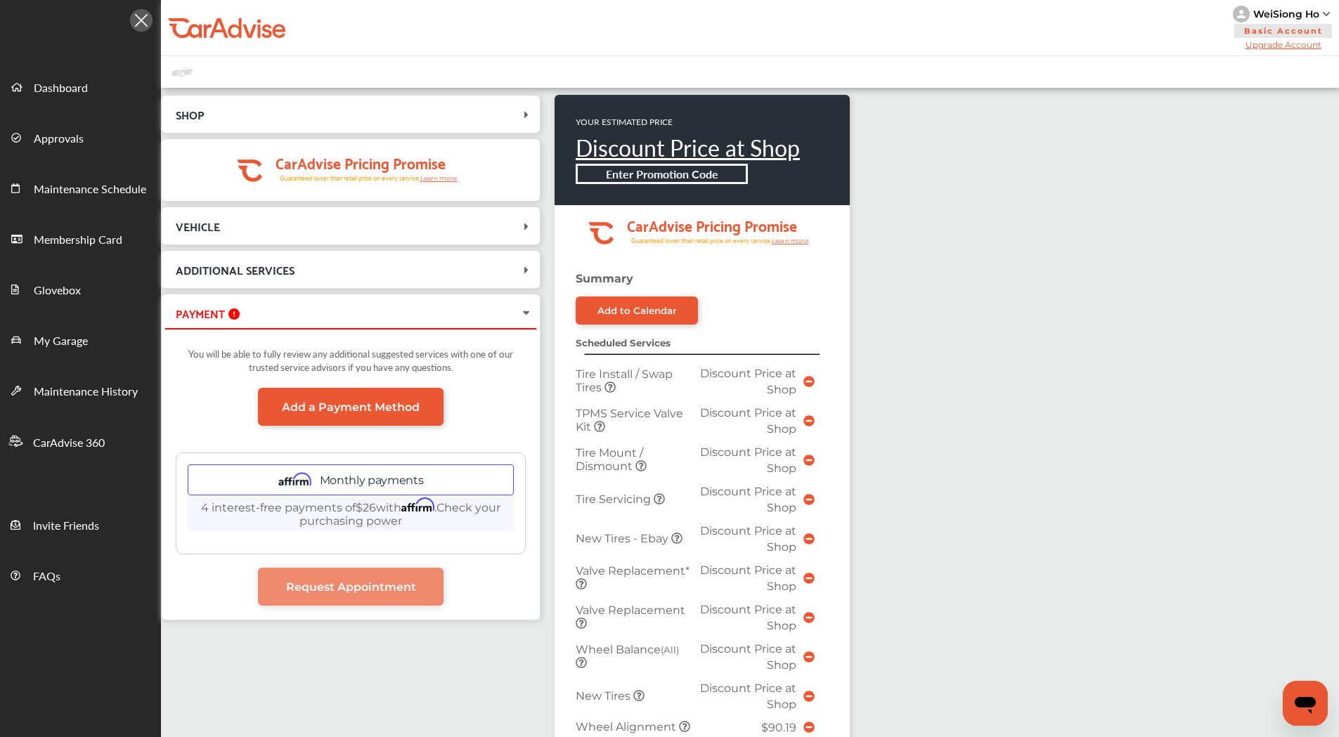
click at [502, 269] on span "ADDITIONAL SERVICES" at bounding box center [342, 269] width 354 height 19
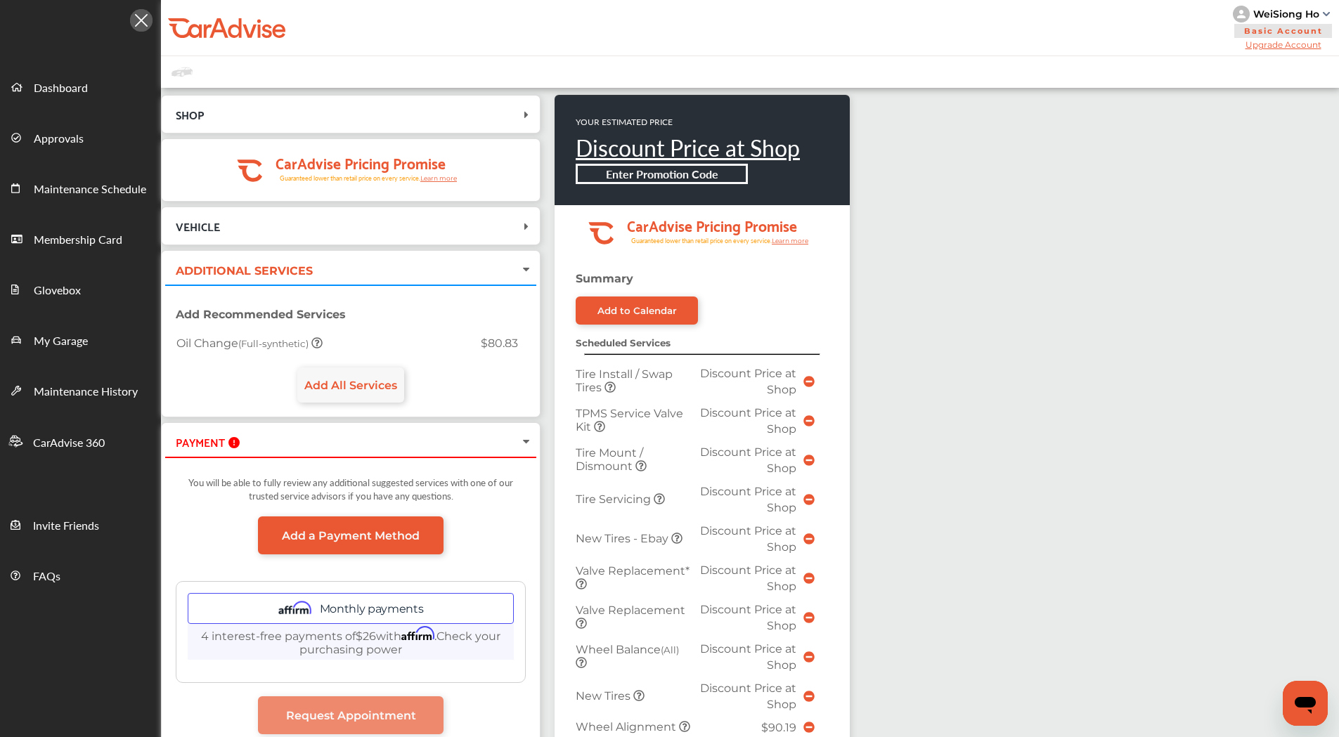
click at [502, 269] on span "ADDITIONAL SERVICES" at bounding box center [342, 269] width 354 height 19
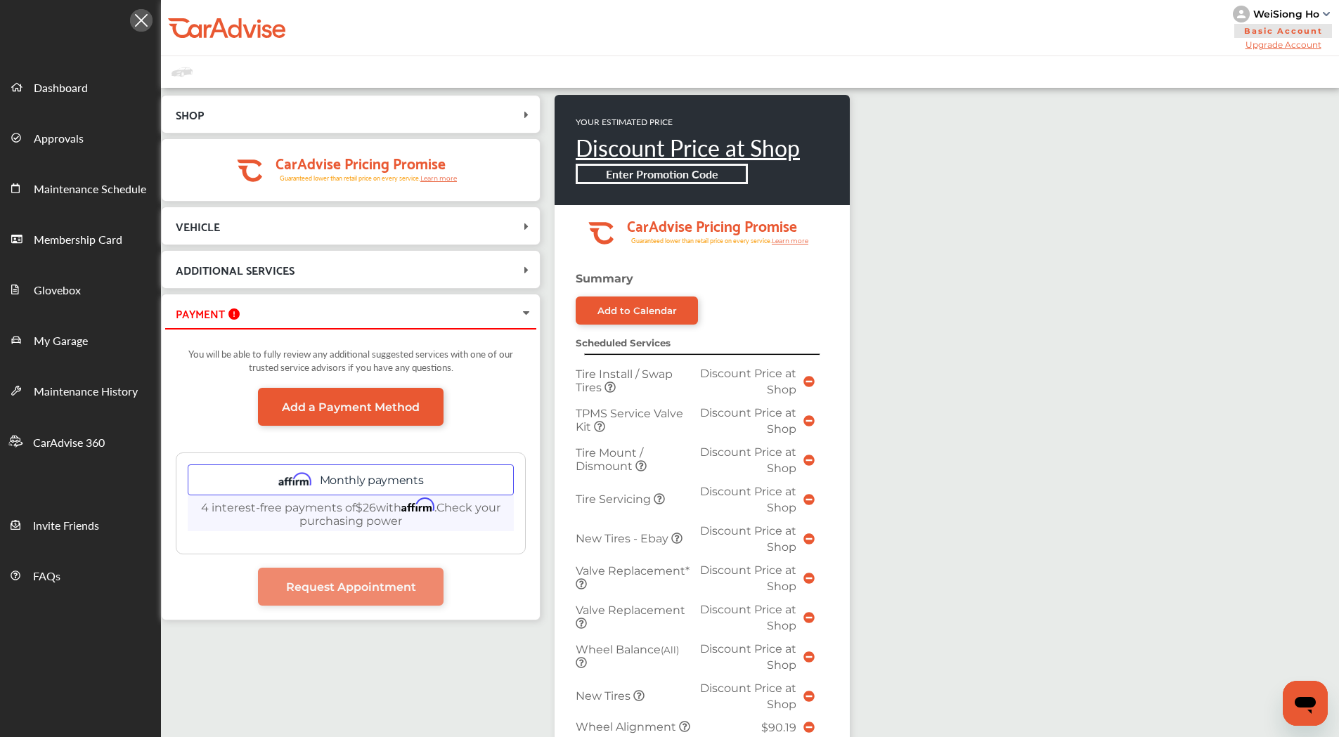
click at [517, 226] on span "VEHICLE" at bounding box center [342, 225] width 354 height 19
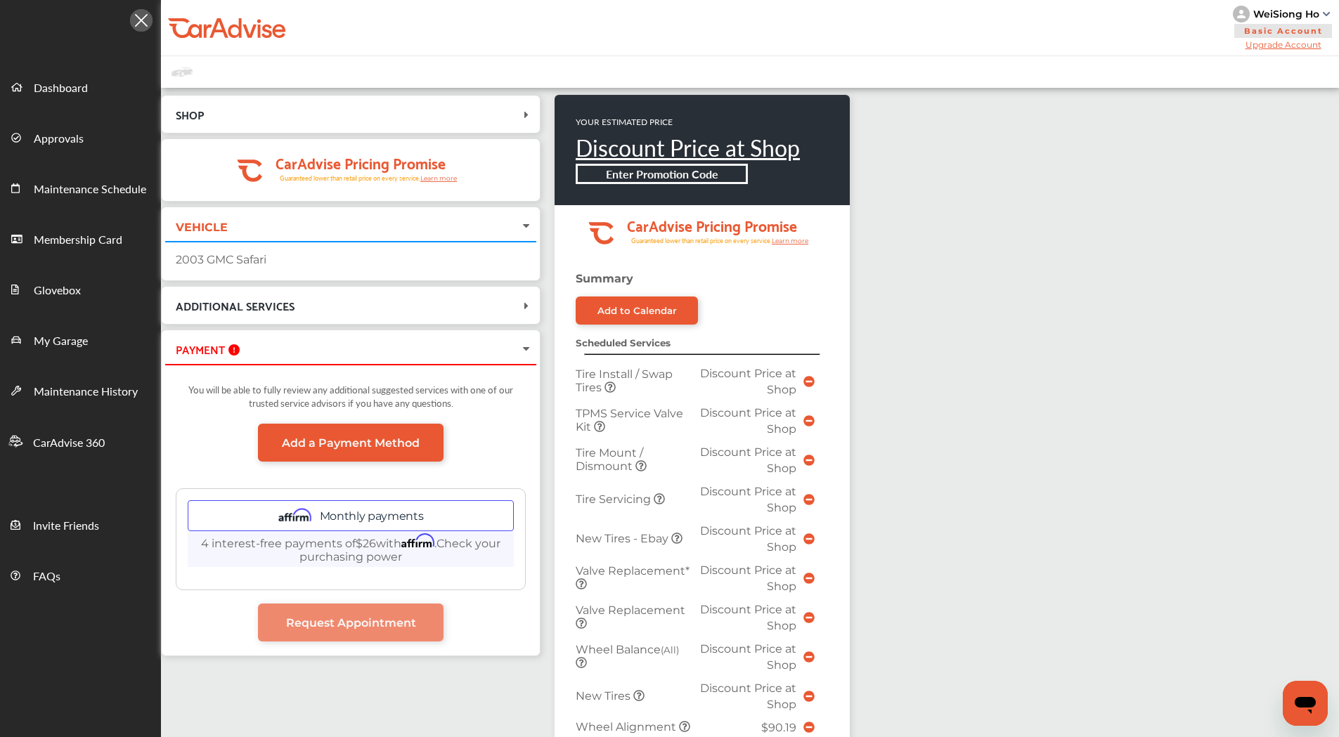
click at [517, 226] on span "VEHICLE" at bounding box center [342, 225] width 354 height 19
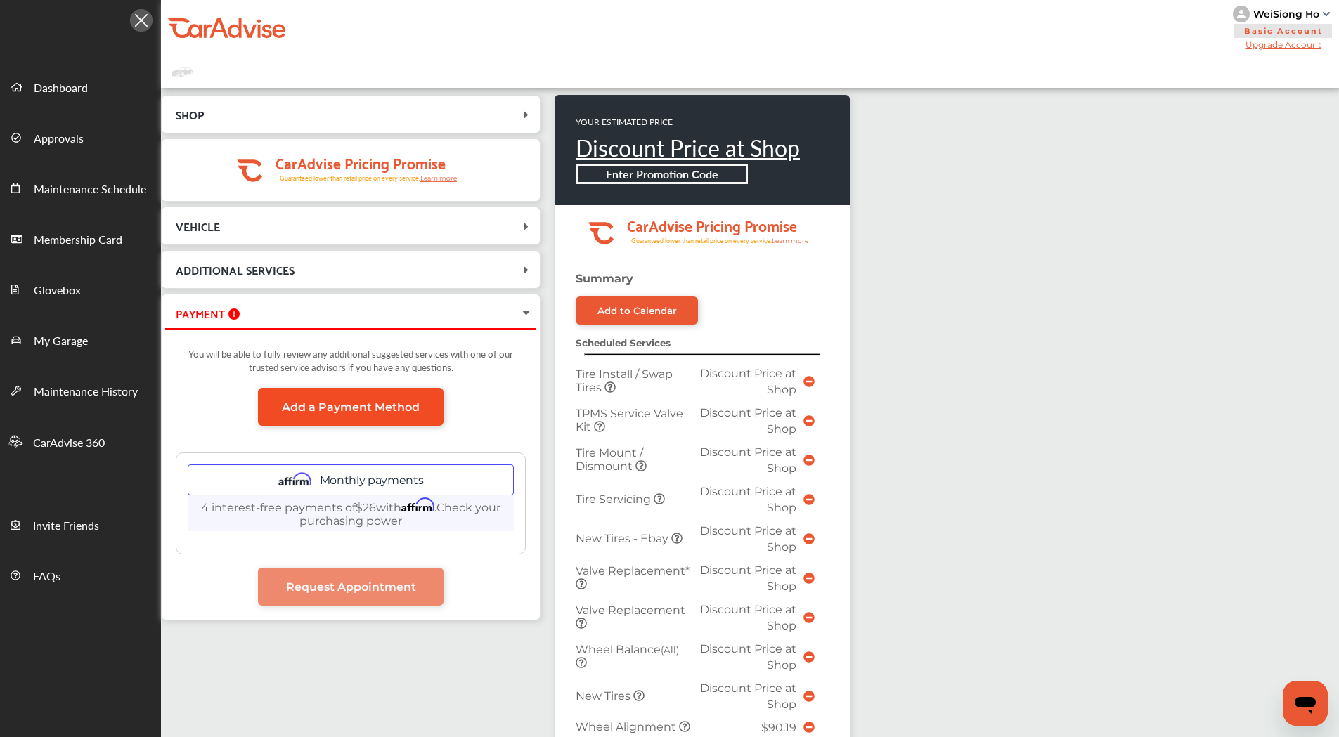
click at [337, 413] on span "Add a Payment Method" at bounding box center [351, 407] width 138 height 13
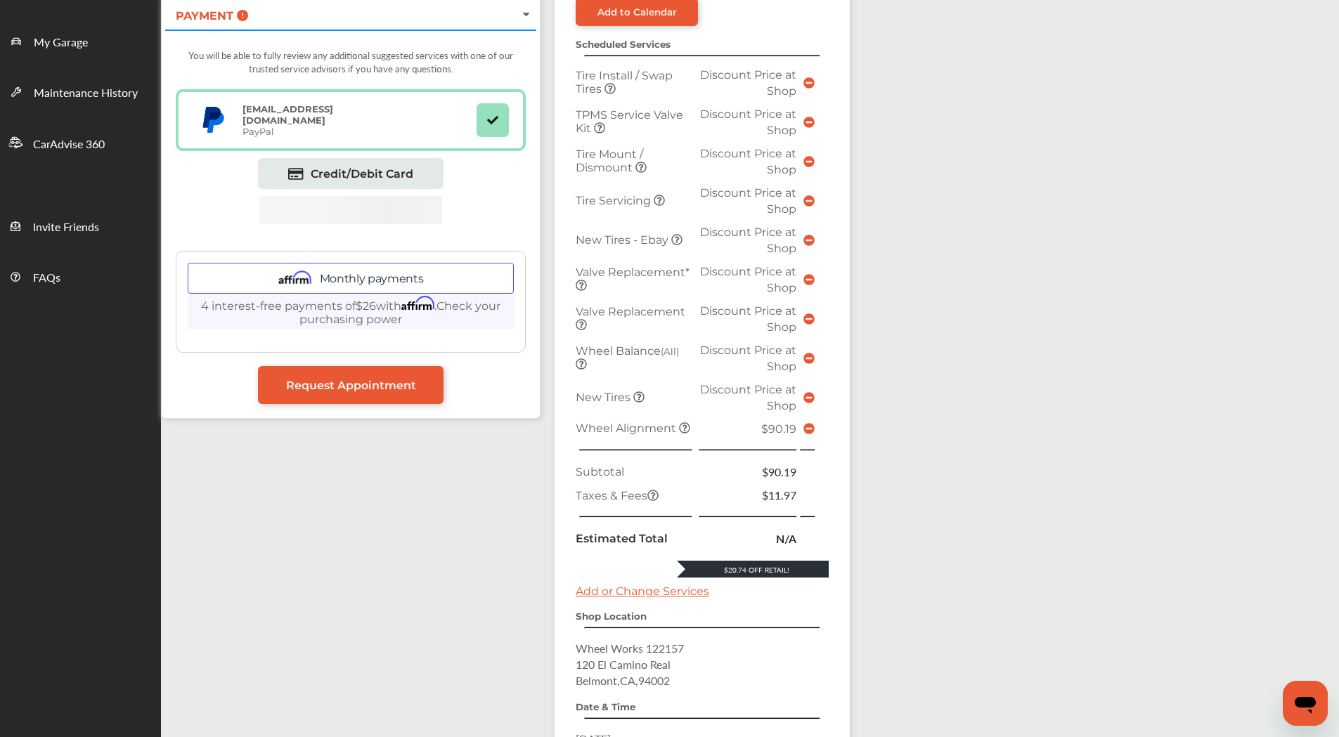
scroll to position [281, 0]
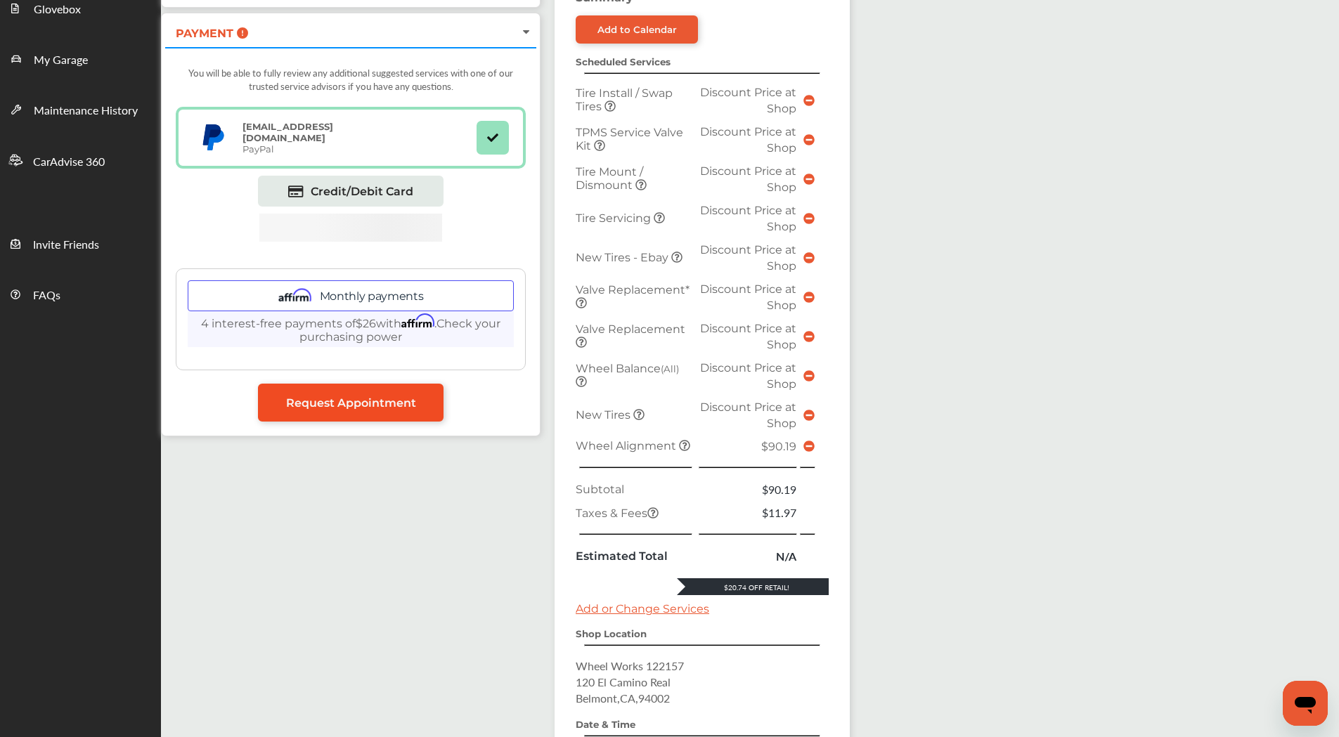
click at [331, 400] on span "Request Appointment" at bounding box center [351, 402] width 130 height 13
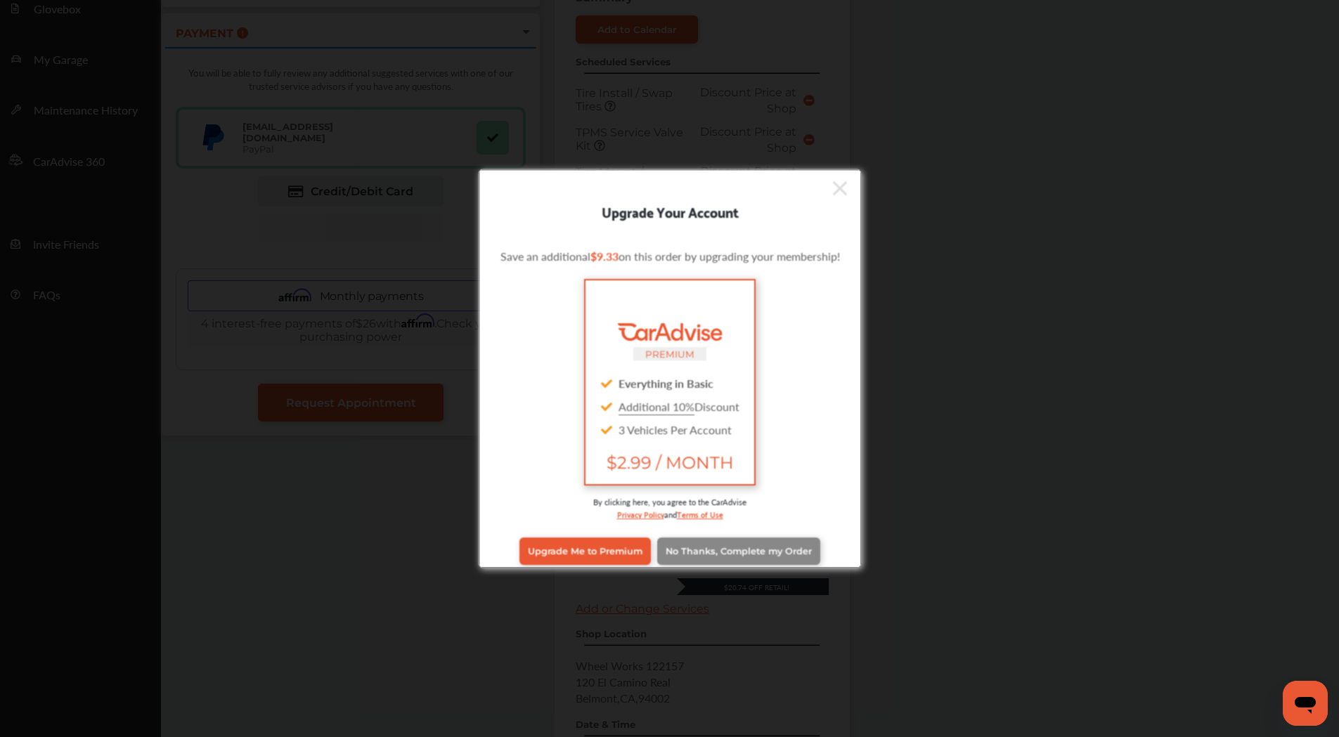
click at [730, 547] on span "No Thanks, Complete my Order" at bounding box center [739, 551] width 146 height 11
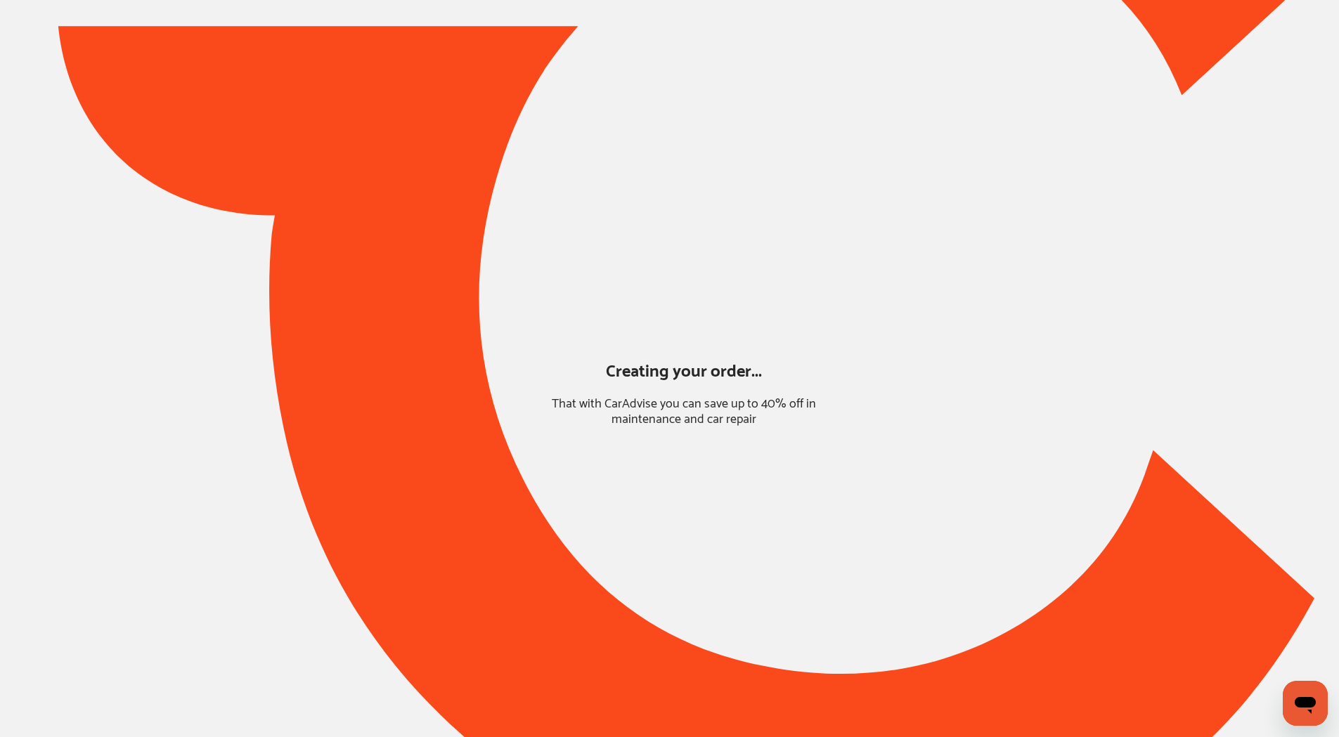
scroll to position [0, 0]
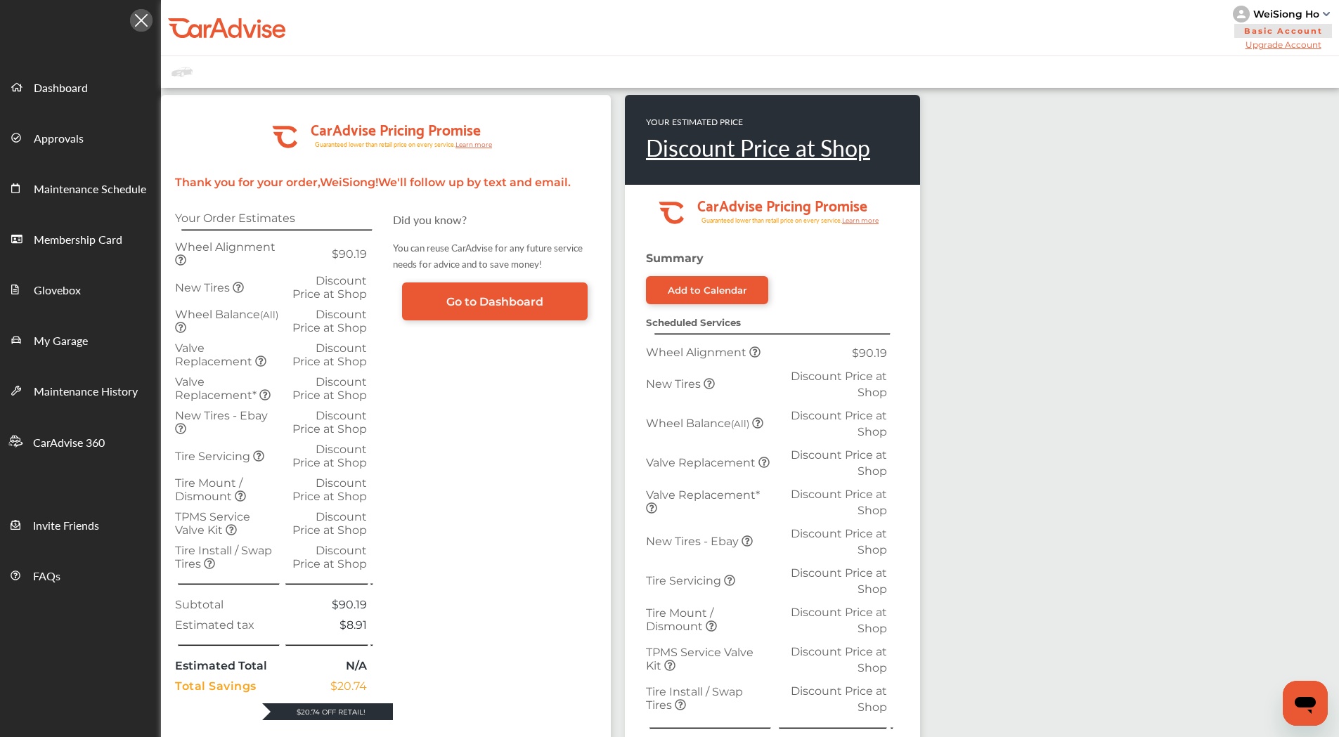
click at [145, 26] on img at bounding box center [141, 20] width 22 height 22
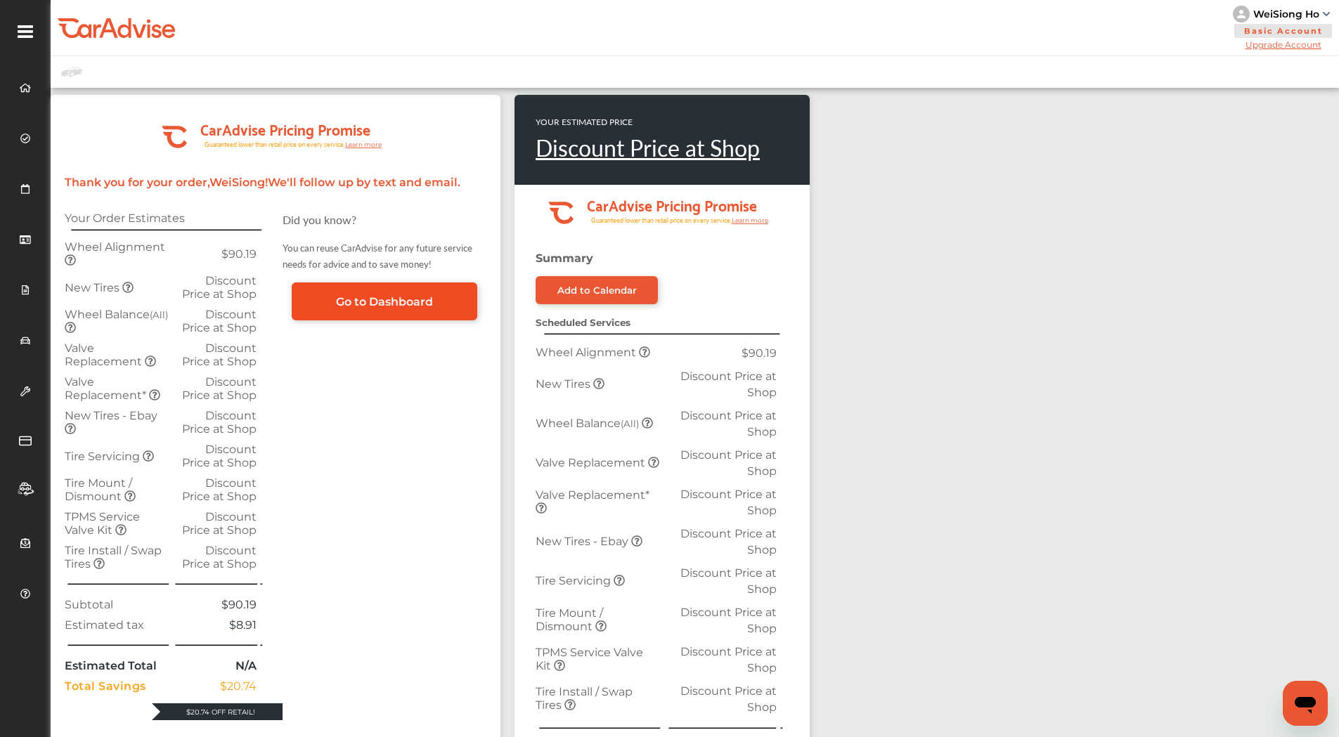
click at [382, 305] on span "Go to Dashboard" at bounding box center [384, 301] width 97 height 13
